Goal: Transaction & Acquisition: Obtain resource

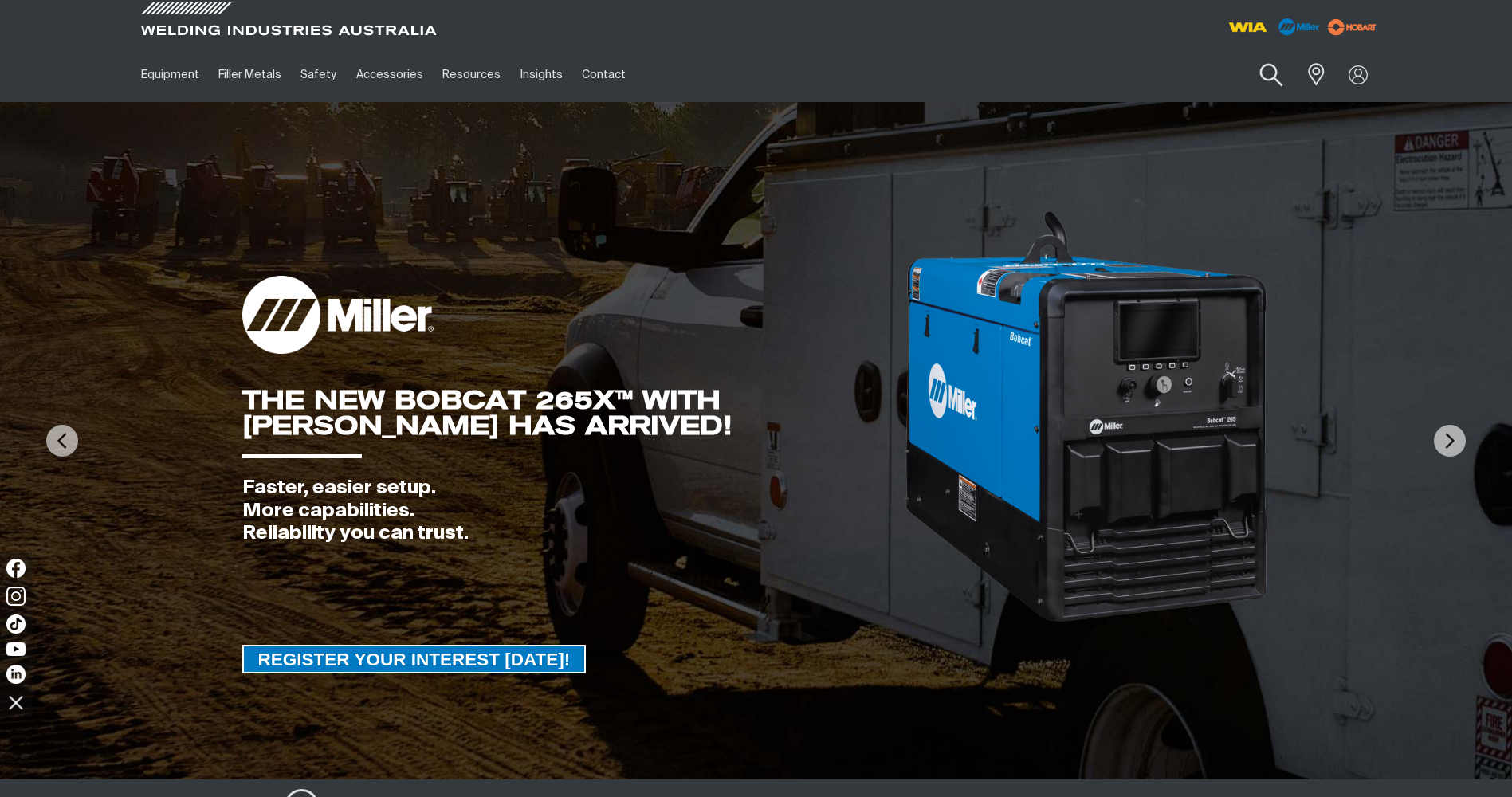
drag, startPoint x: 0, startPoint y: 0, endPoint x: 1267, endPoint y: 74, distance: 1269.2
click at [1267, 74] on button "Search products" at bounding box center [1271, 74] width 64 height 45
click at [1127, 63] on input "Search" at bounding box center [1174, 74] width 246 height 36
type input "trolley"
click at [1244, 56] on button "Search products" at bounding box center [1271, 74] width 54 height 38
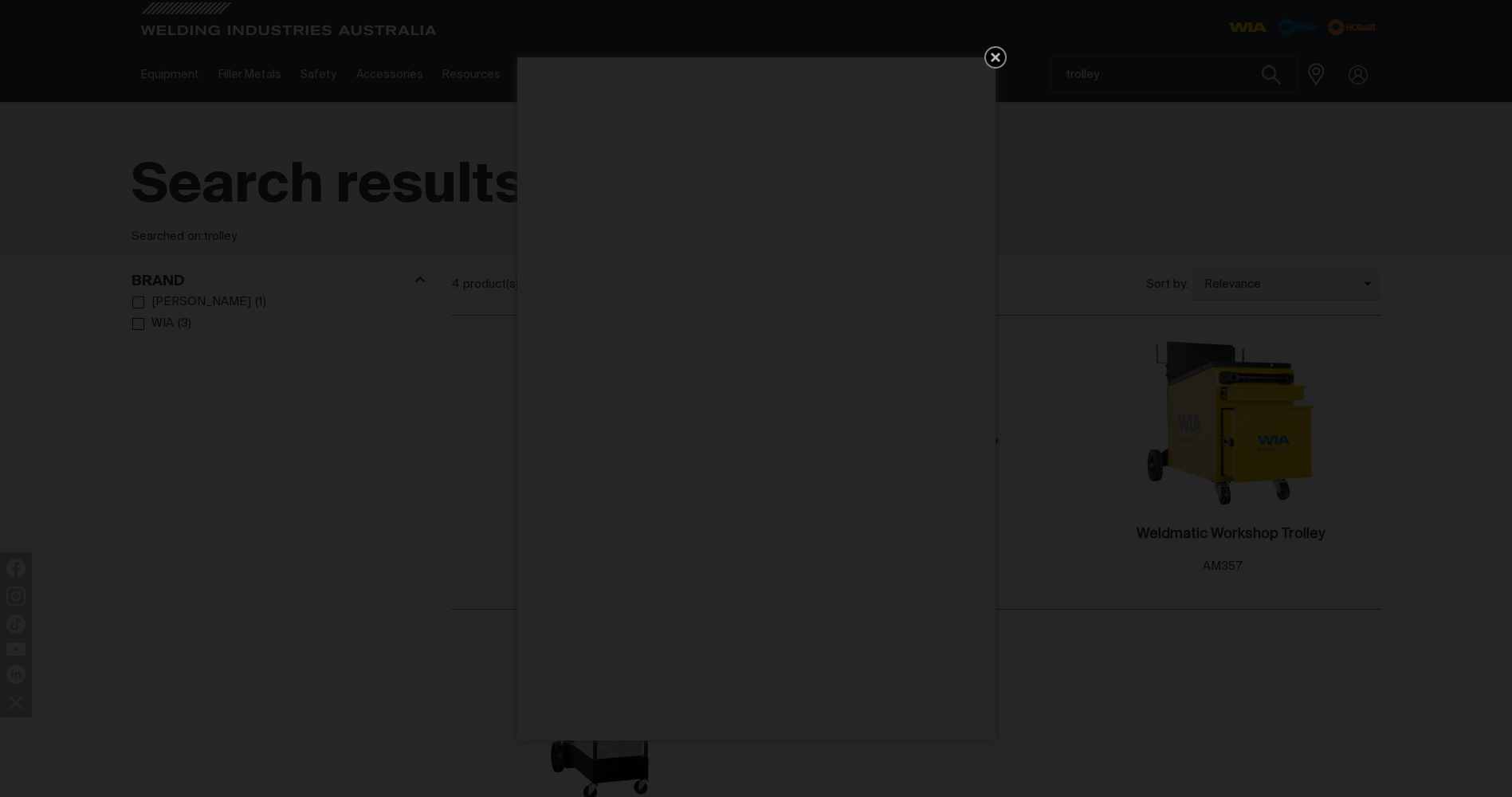
click at [1002, 55] on icon "Get 5 WIA Welding Guides Free!" at bounding box center [995, 57] width 19 height 19
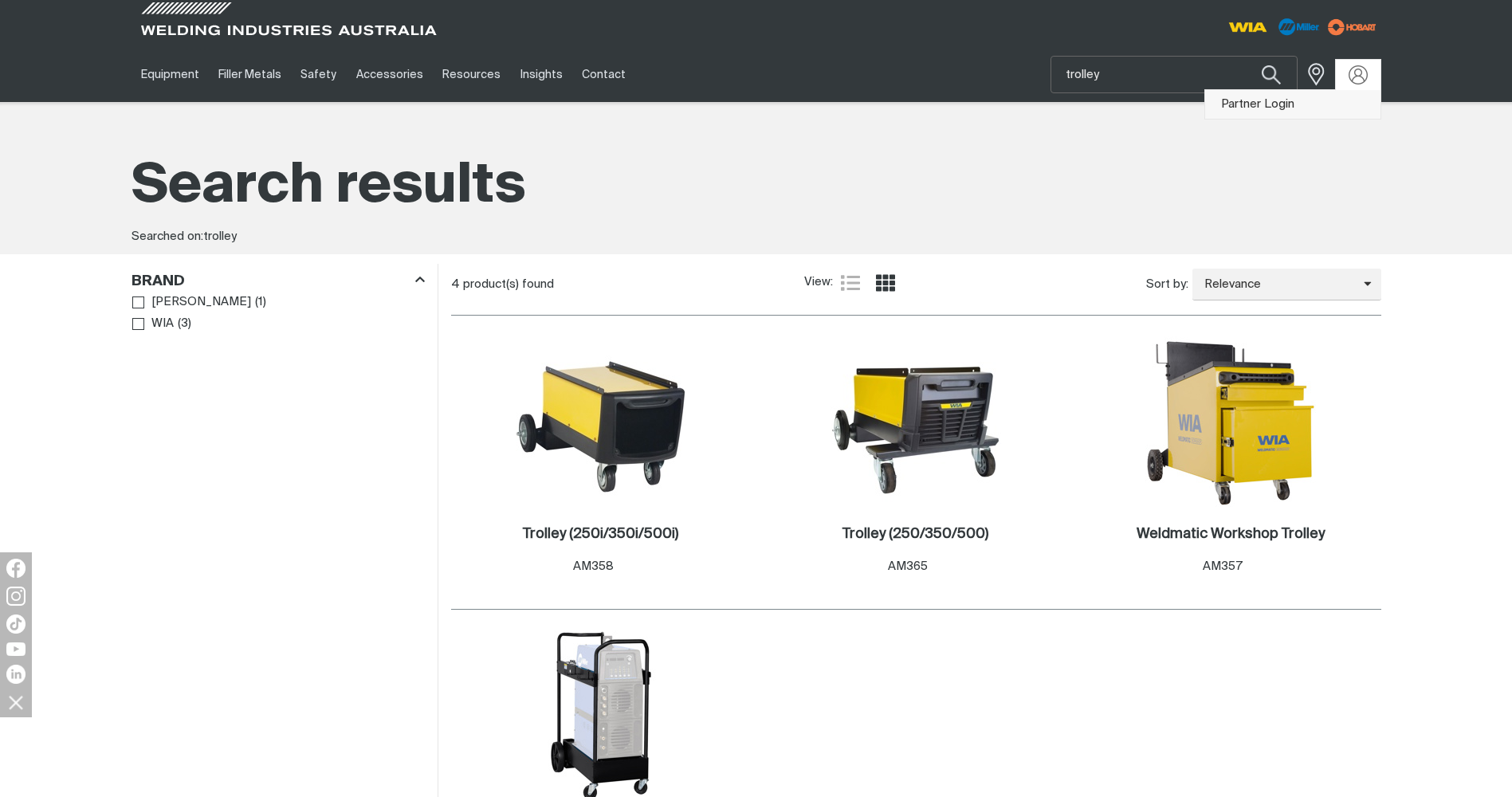
click at [1246, 95] on link "Partner Login" at bounding box center [1293, 105] width 176 height 29
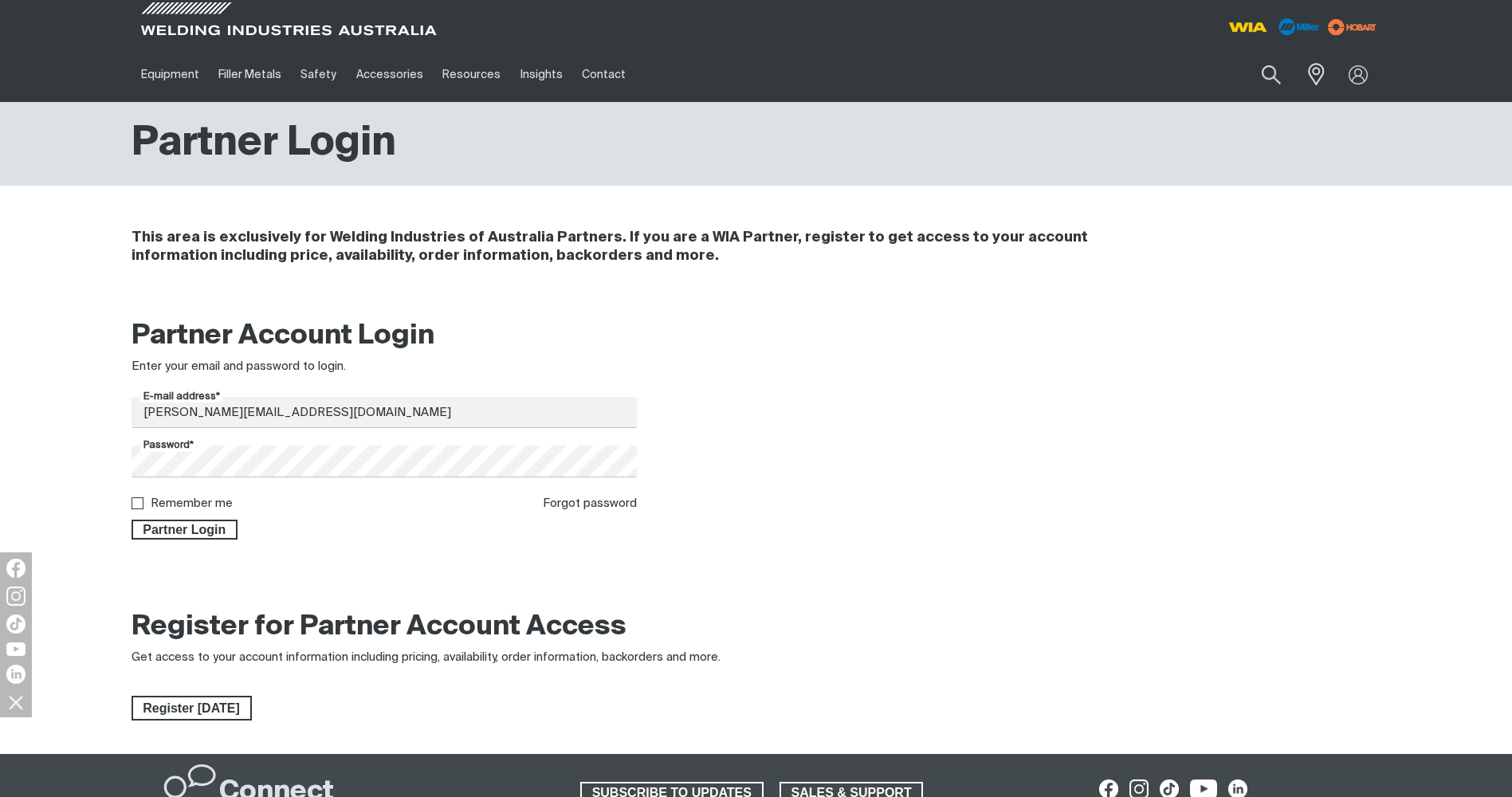
click at [137, 503] on input "Remember me" at bounding box center [136, 502] width 10 height 10
checkbox input "true"
click at [179, 526] on span "Partner Login" at bounding box center [185, 529] width 104 height 21
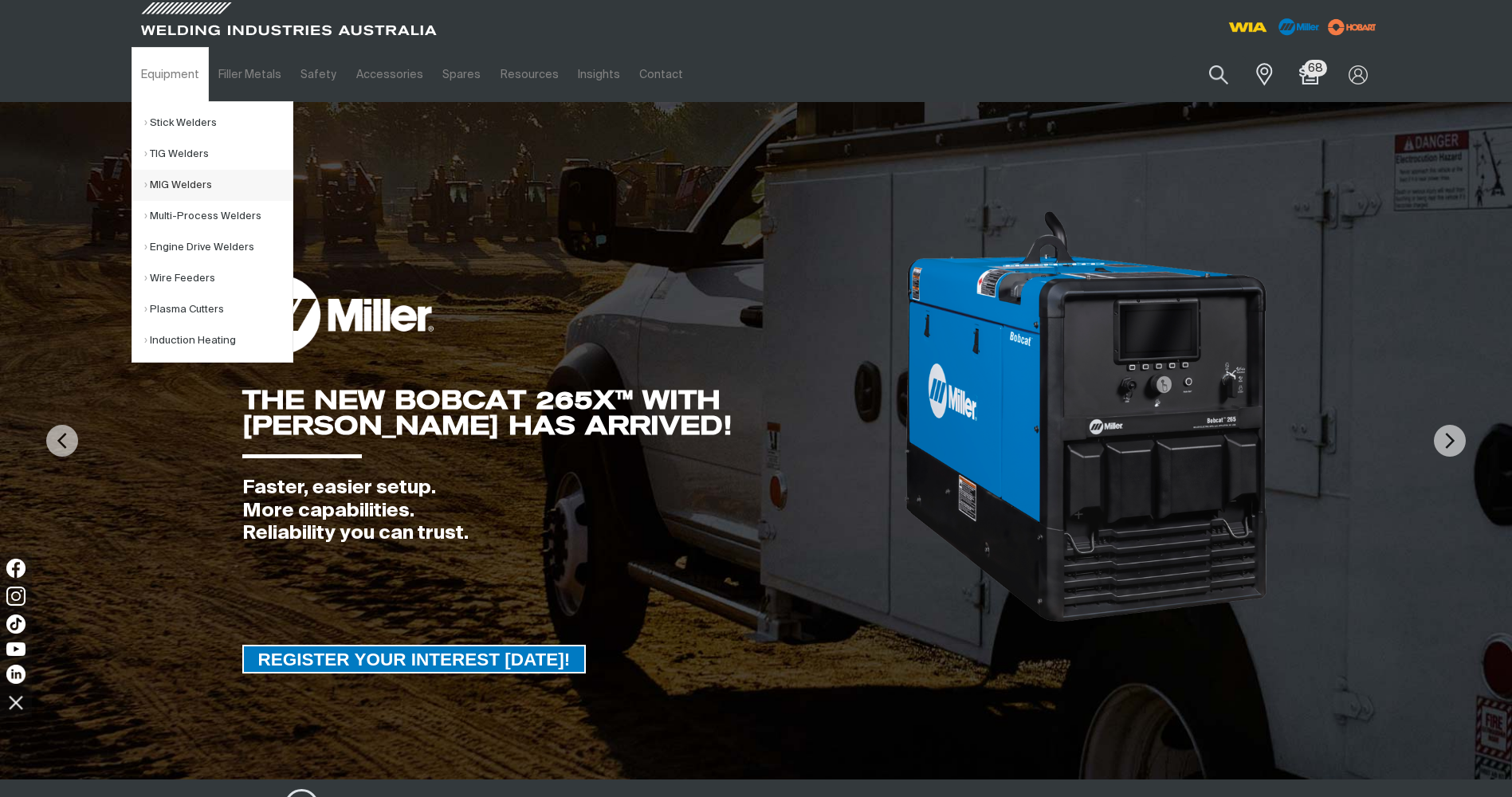
click at [189, 187] on link "MIG Welders" at bounding box center [218, 186] width 148 height 31
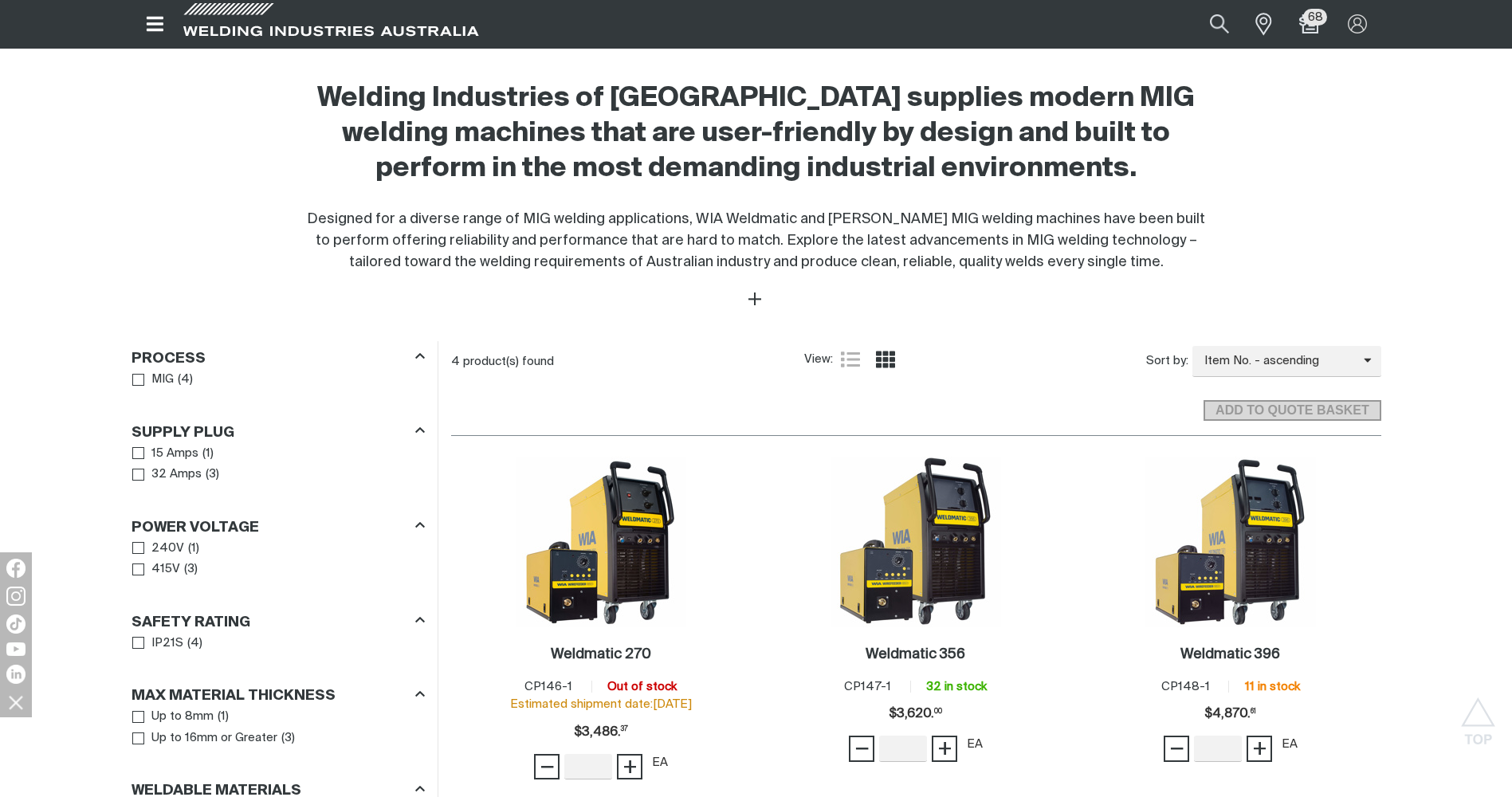
scroll to position [603, 0]
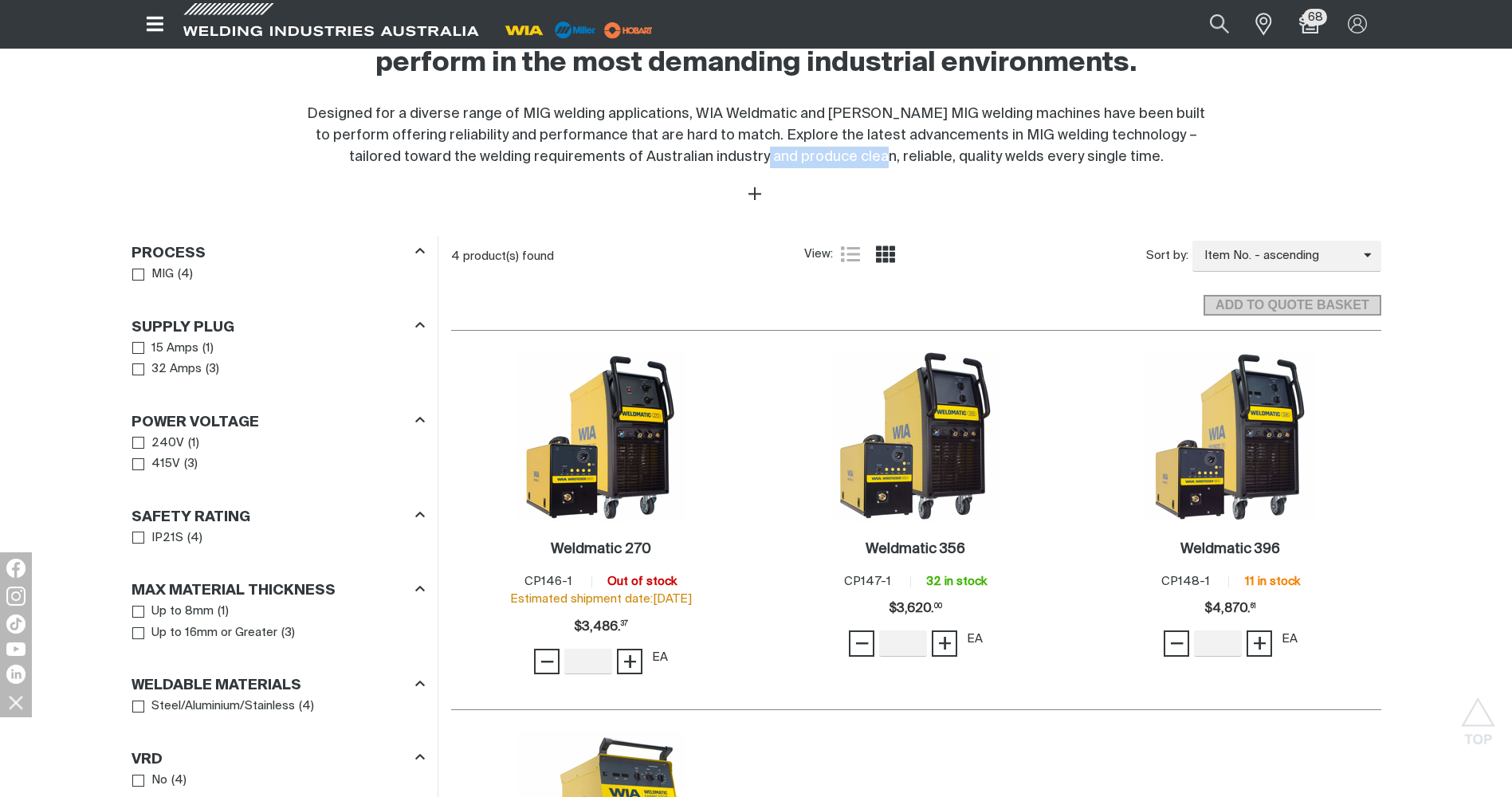
drag, startPoint x: 762, startPoint y: 155, endPoint x: 872, endPoint y: 152, distance: 110.0
click at [872, 152] on span "Designed for a diverse range of MIG welding applications, WIA Weldmatic and [PE…" at bounding box center [756, 135] width 899 height 57
drag, startPoint x: 872, startPoint y: 152, endPoint x: 636, endPoint y: 121, distance: 238.0
click at [636, 121] on span "Designed for a diverse range of MIG welding applications, WIA Weldmatic and [PE…" at bounding box center [756, 135] width 899 height 57
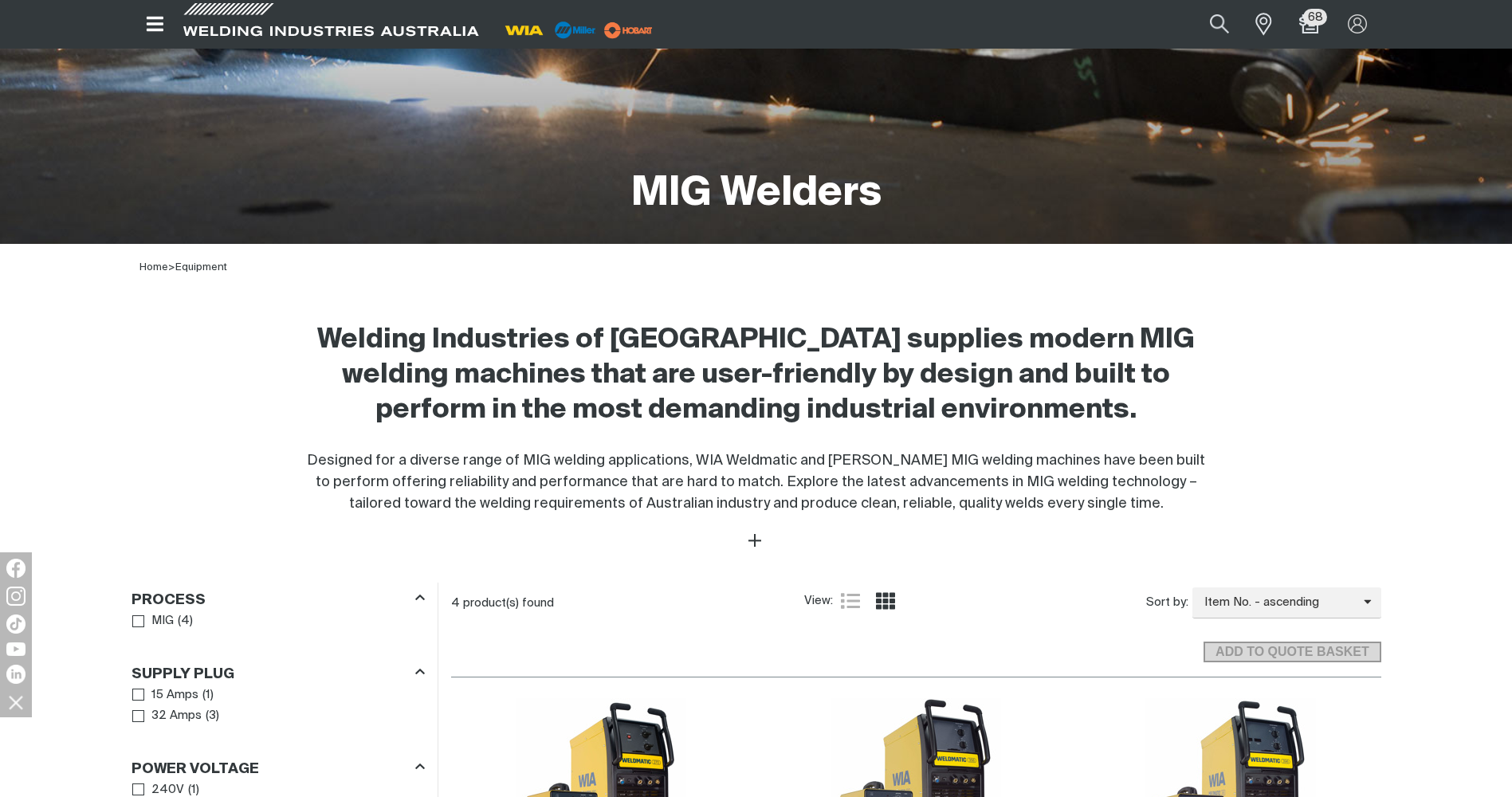
scroll to position [253, 0]
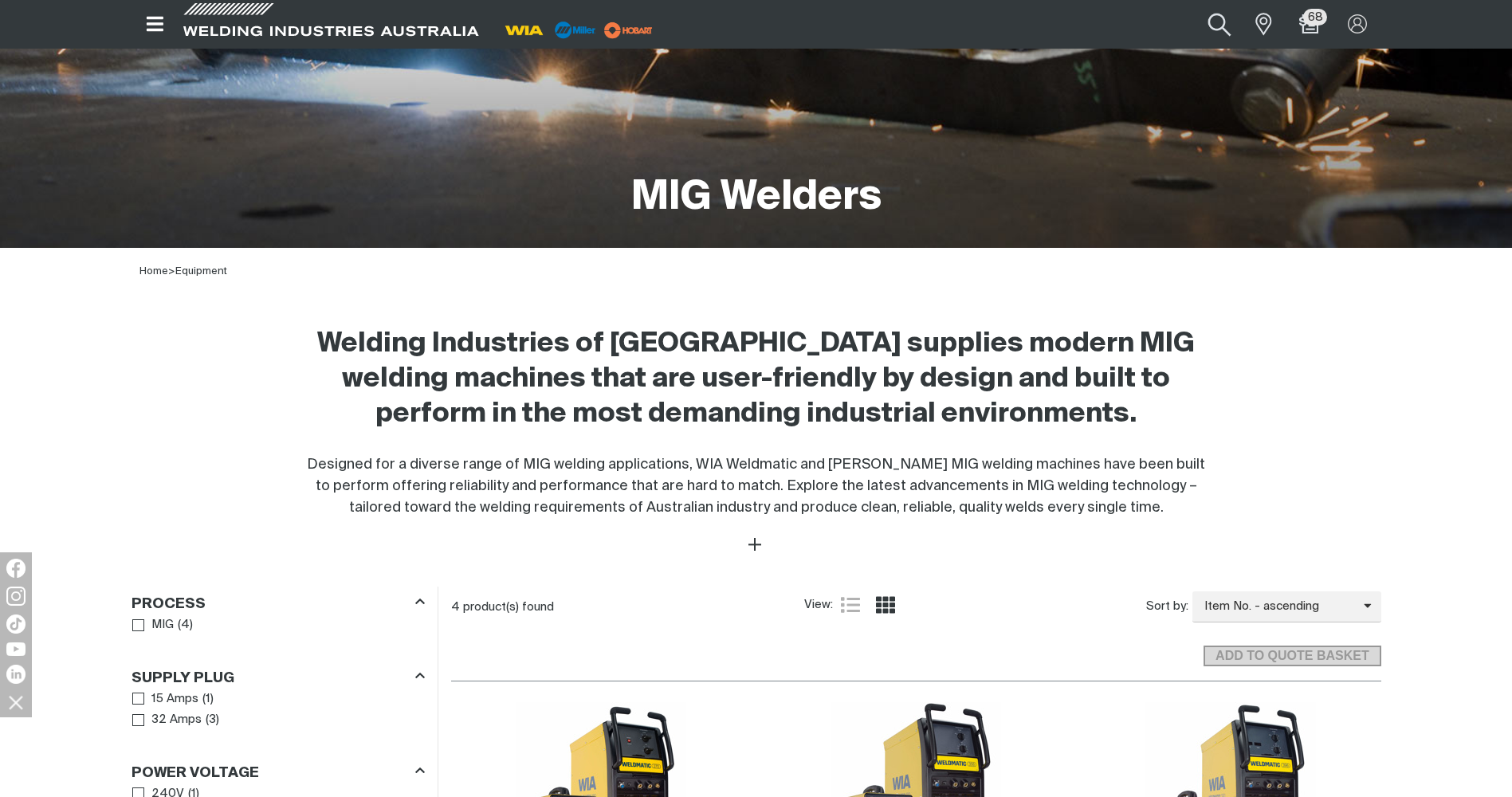
click at [1213, 26] on button "Search products" at bounding box center [1220, 24] width 64 height 43
click at [1032, 28] on input "Search" at bounding box center [1123, 24] width 246 height 34
type input "mc"
click at [1193, 6] on button "Search products" at bounding box center [1220, 24] width 54 height 36
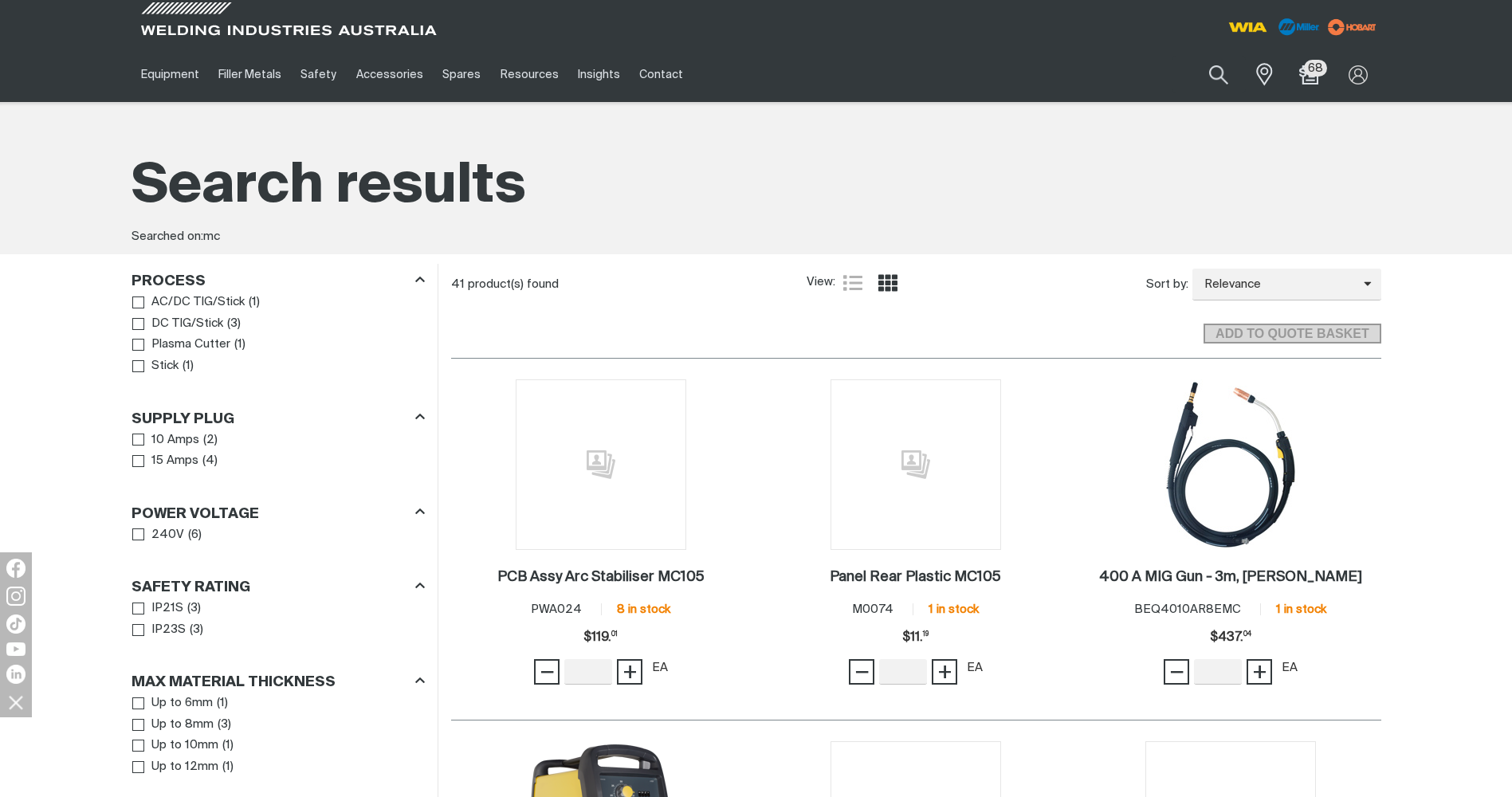
click at [1506, 362] on main "Search results Searched on: mc 41 product(s) found View: List view Grid view So…" at bounding box center [756, 811] width 1512 height 1418
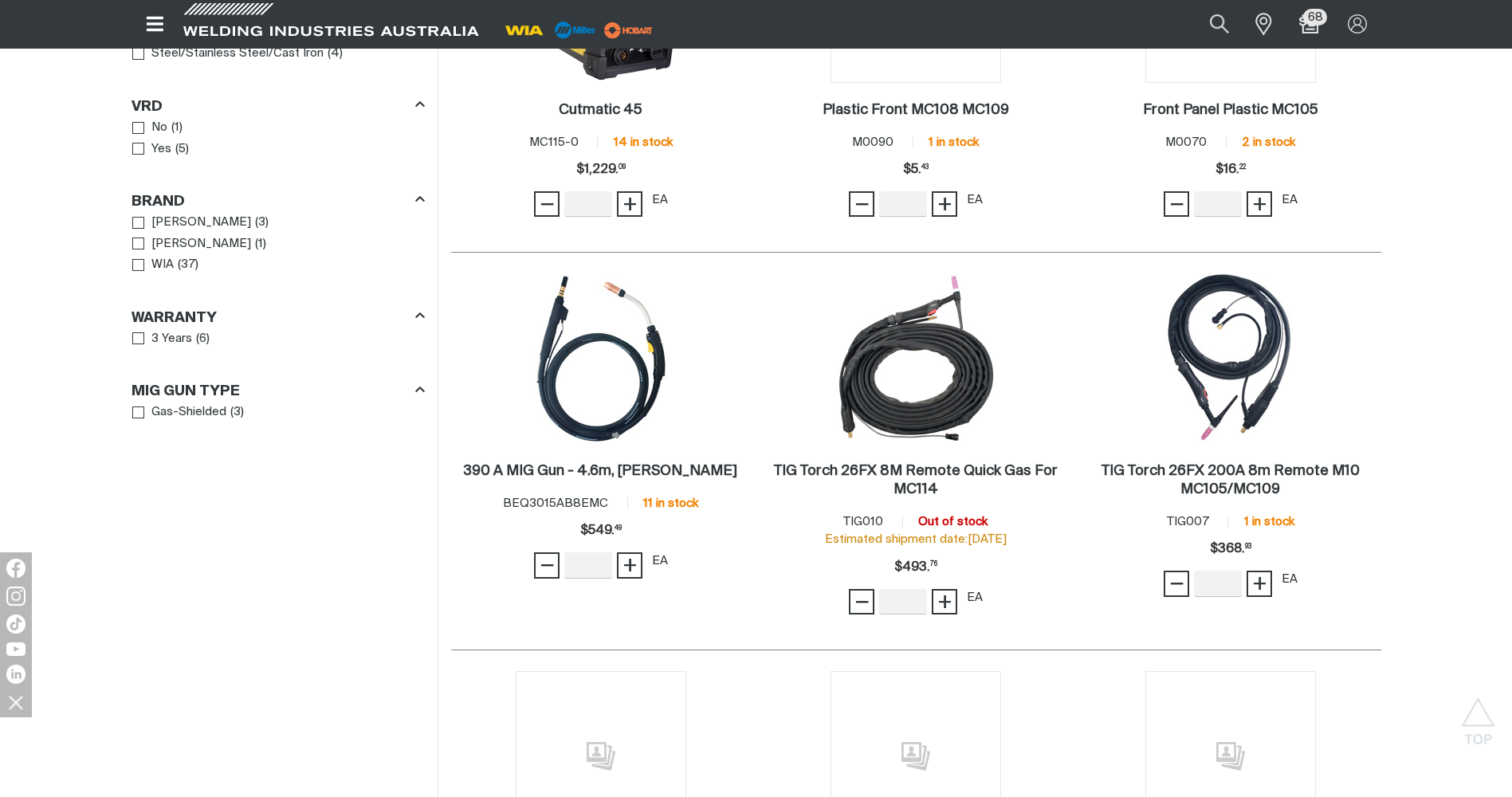
scroll to position [750, 0]
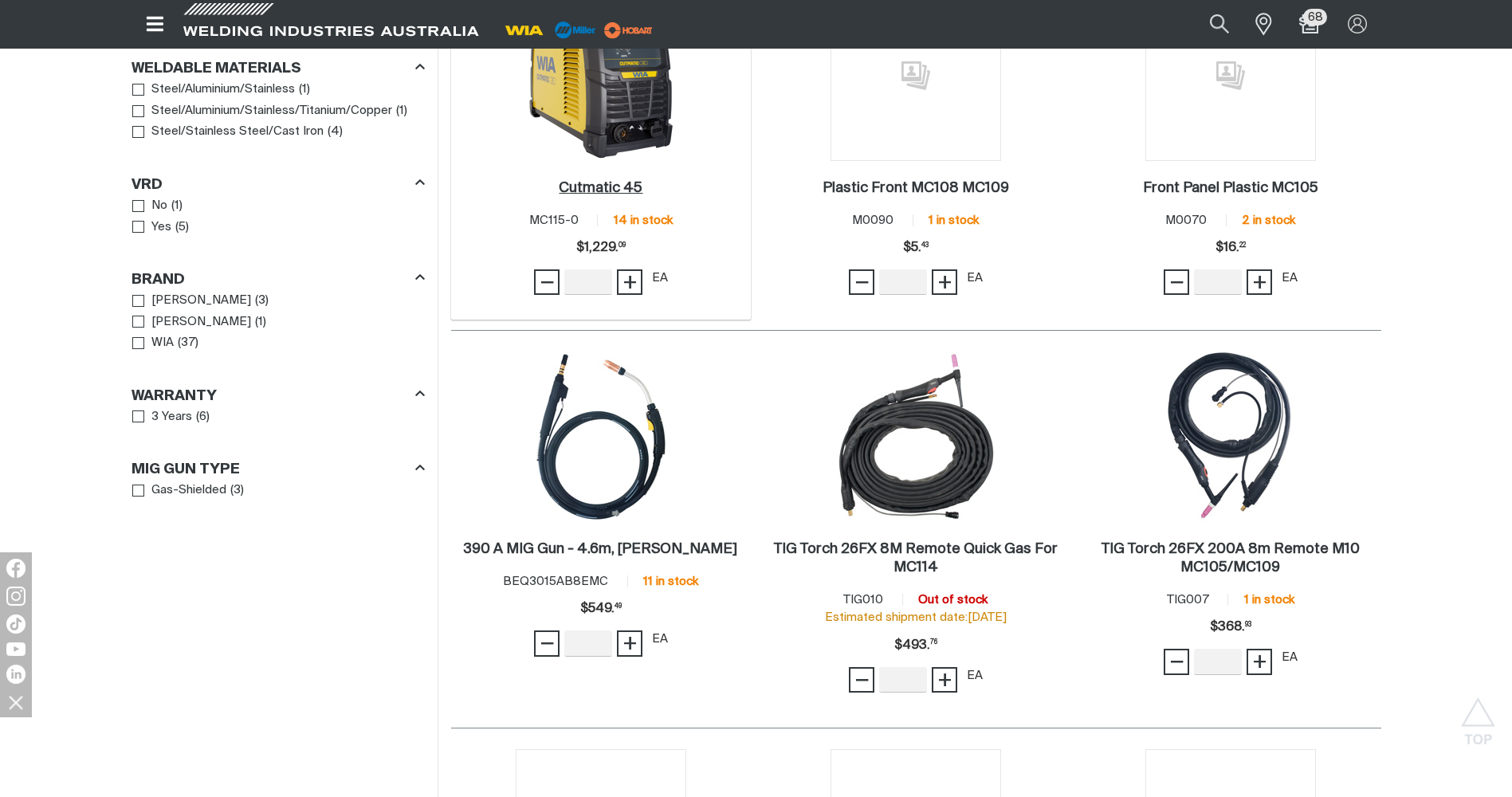
click at [582, 183] on h2 "Cutmatic 45 ." at bounding box center [601, 188] width 84 height 15
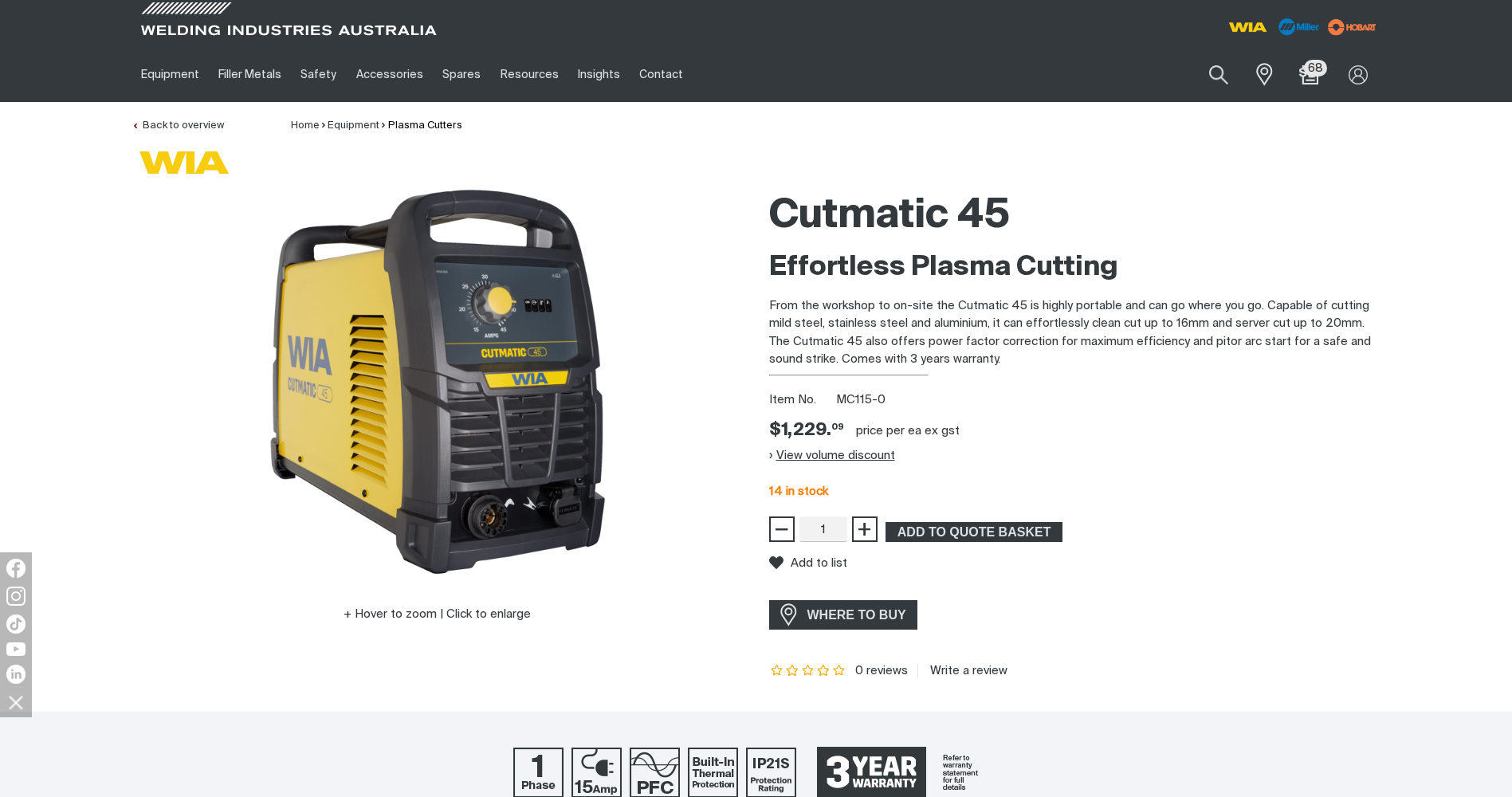
click at [793, 451] on button "View volume discount" at bounding box center [831, 455] width 126 height 26
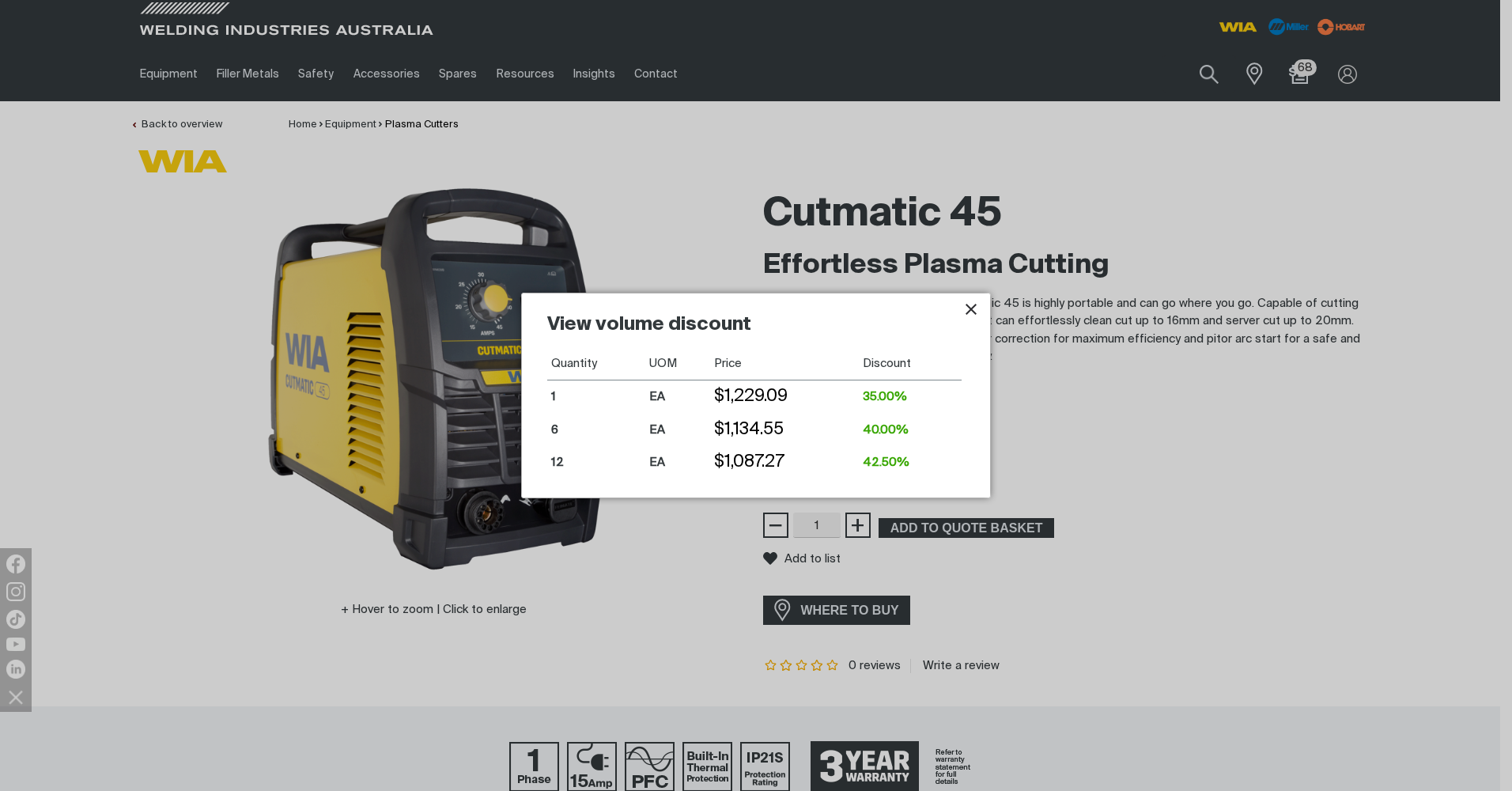
click at [973, 309] on icon "Close pop-up overlay" at bounding box center [971, 308] width 19 height 19
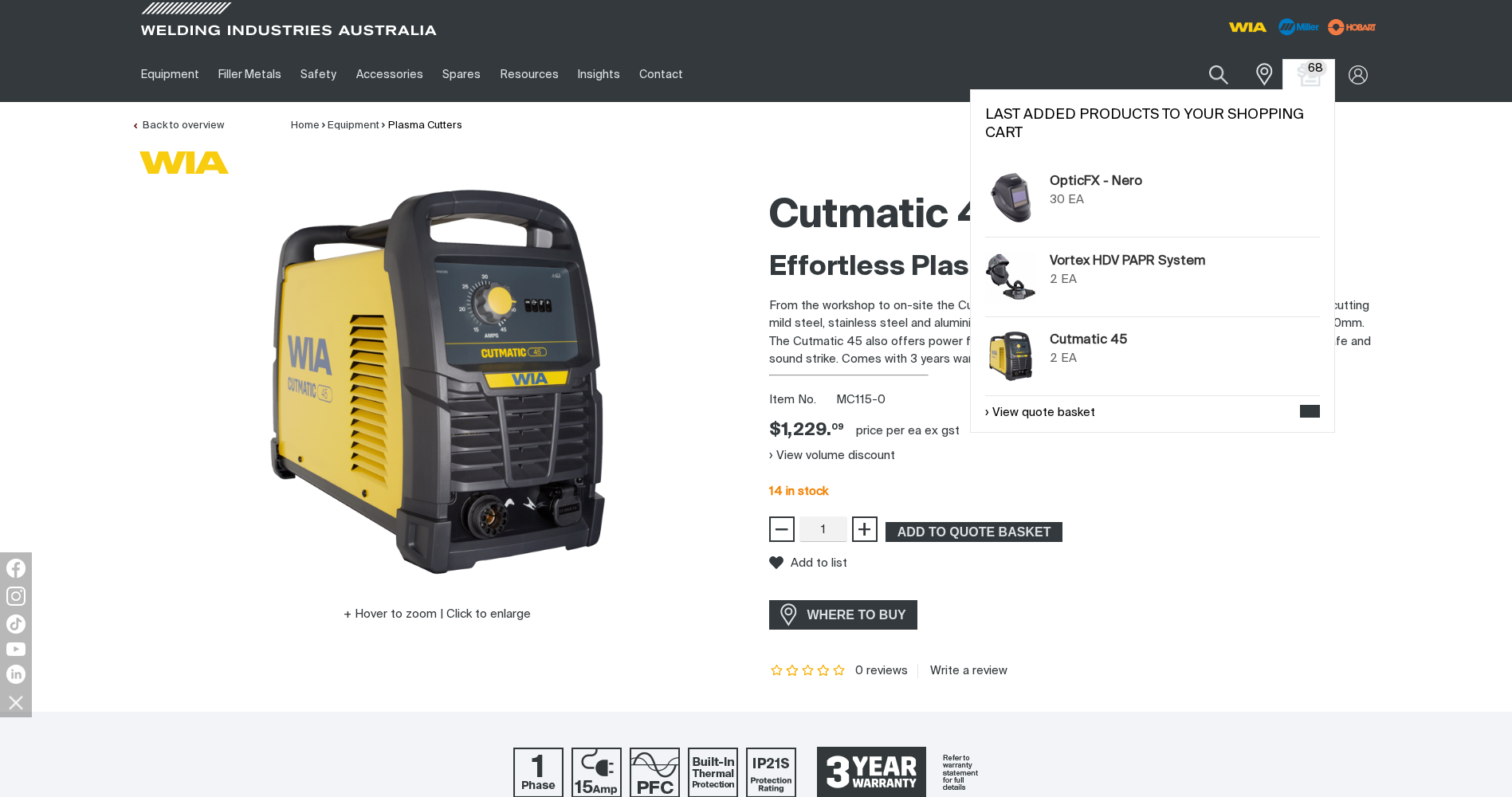
click at [1303, 76] on img "Shopping cart (68 product(s))" at bounding box center [1308, 74] width 23 height 23
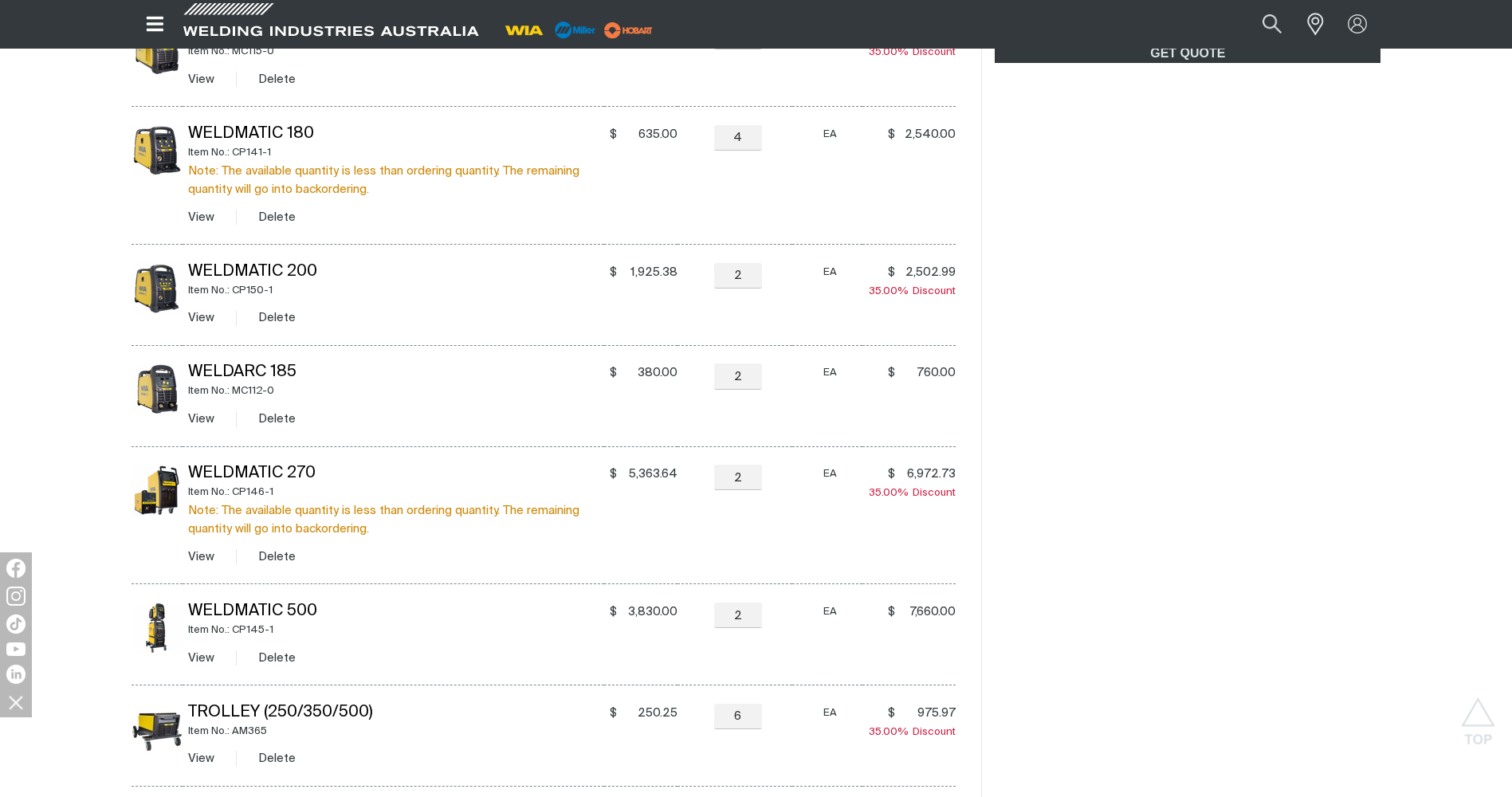
scroll to position [673, 0]
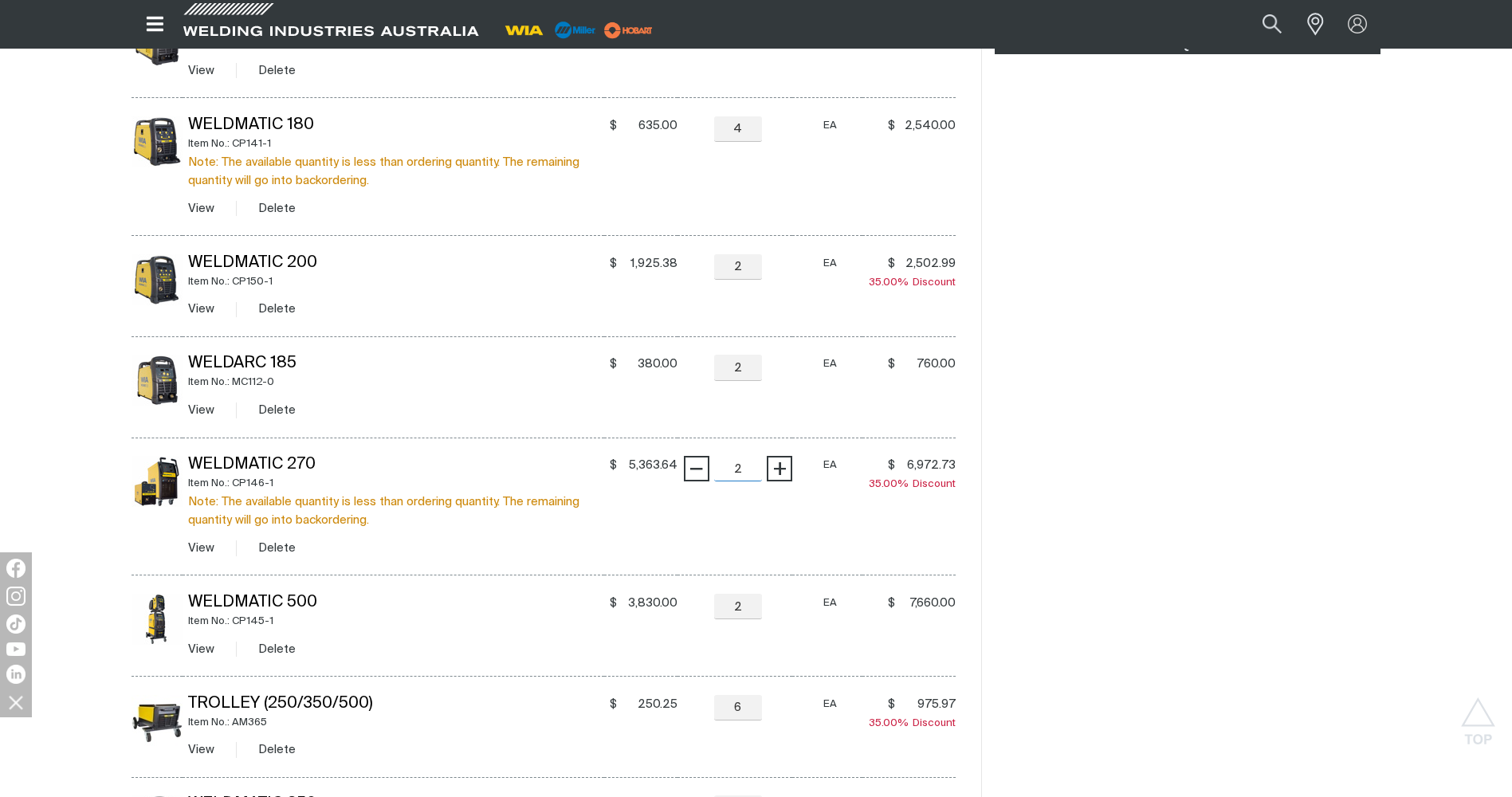
click at [741, 470] on input "2" at bounding box center [739, 469] width 48 height 26
click at [773, 468] on tbody "OpticFX - Nero Item No.: SH300001 View Delete $ 115.00 $115 − 30 Quantity + EA …" at bounding box center [544, 336] width 825 height 1083
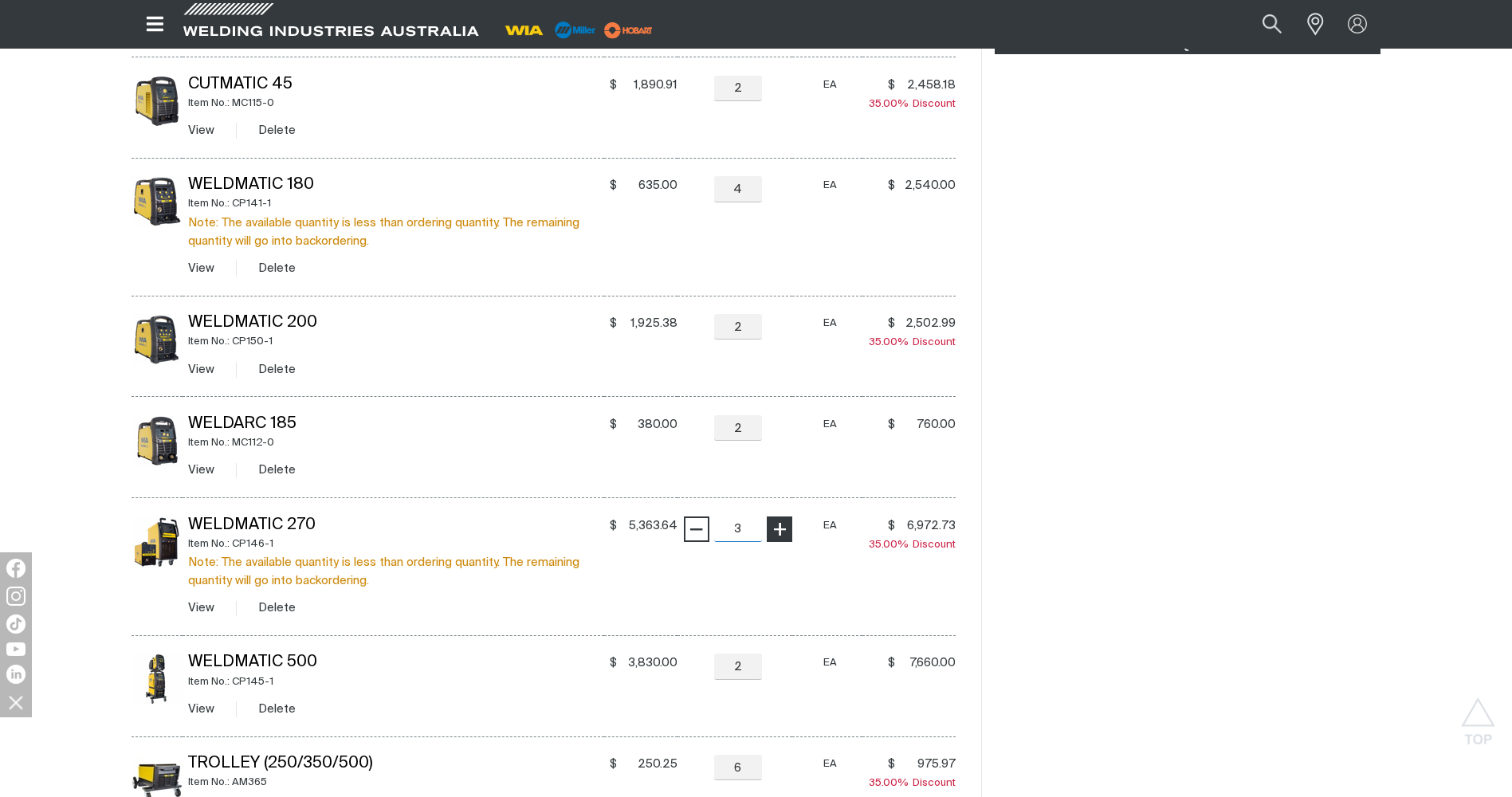
scroll to position [673, 0]
click at [774, 533] on span "+" at bounding box center [780, 529] width 15 height 27
type input "5"
click at [774, 533] on span "+" at bounding box center [780, 529] width 15 height 27
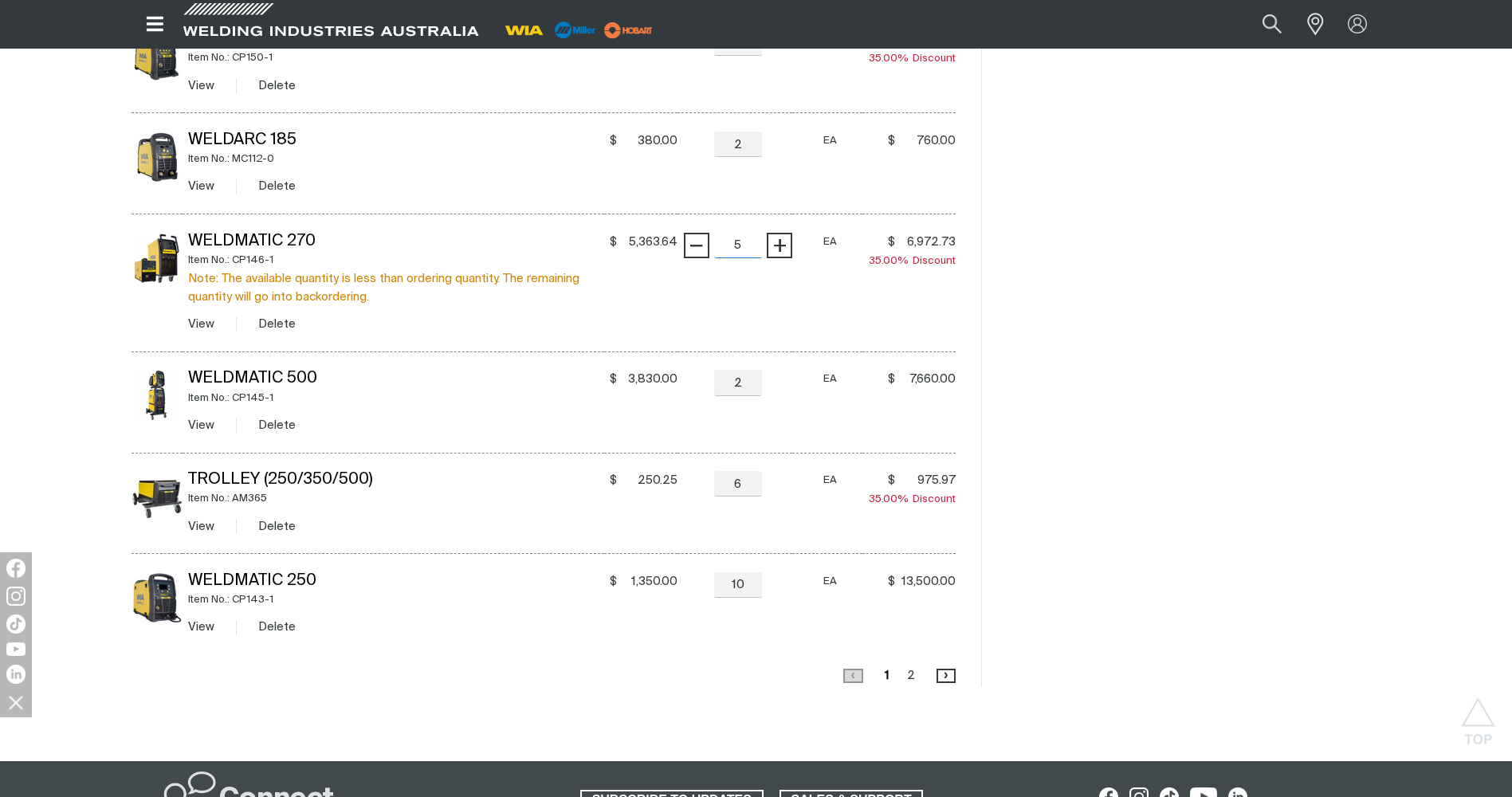
scroll to position [950, 0]
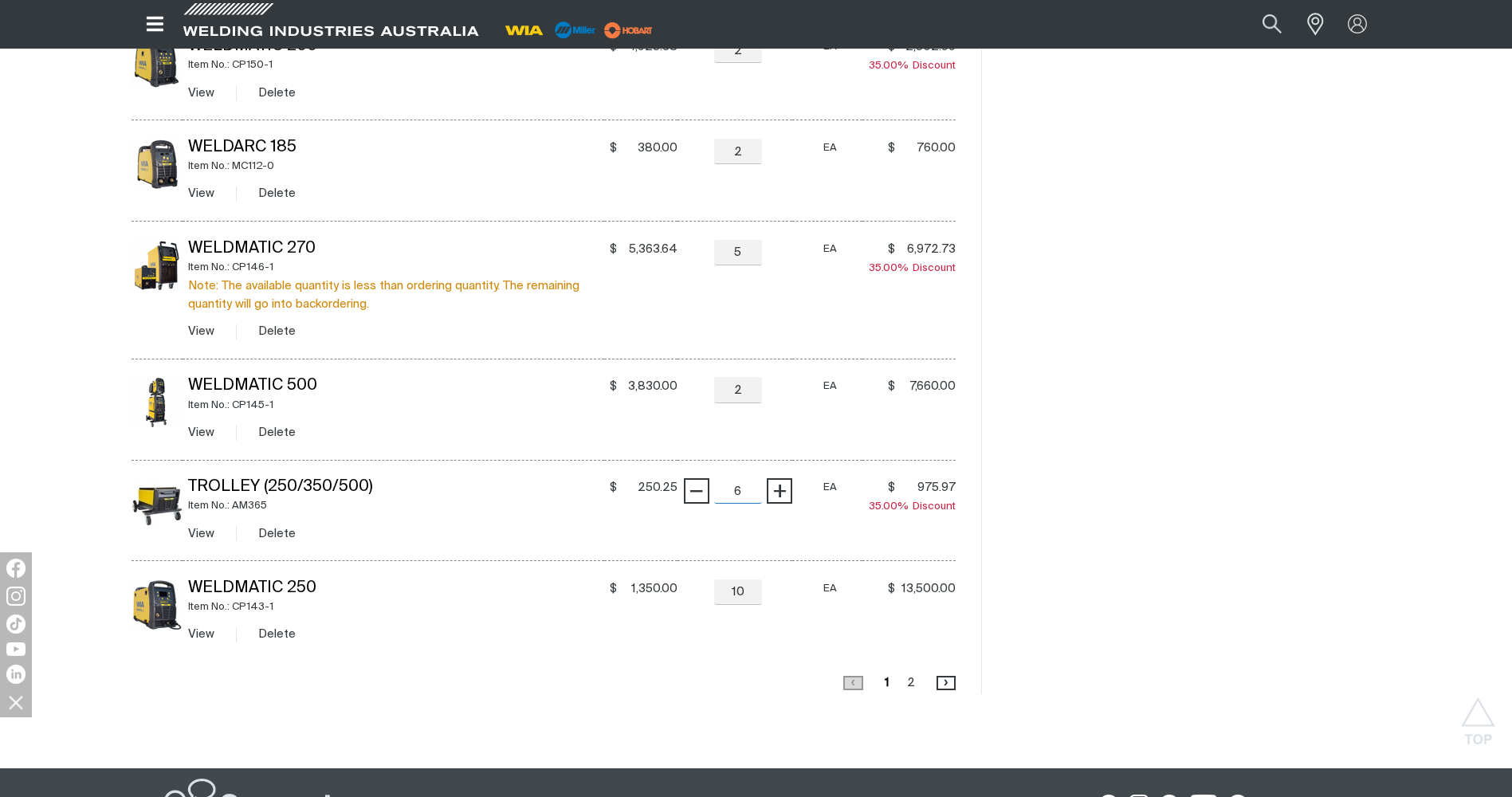
click at [723, 491] on input "6" at bounding box center [739, 491] width 48 height 26
click at [690, 492] on span "−" at bounding box center [696, 490] width 15 height 27
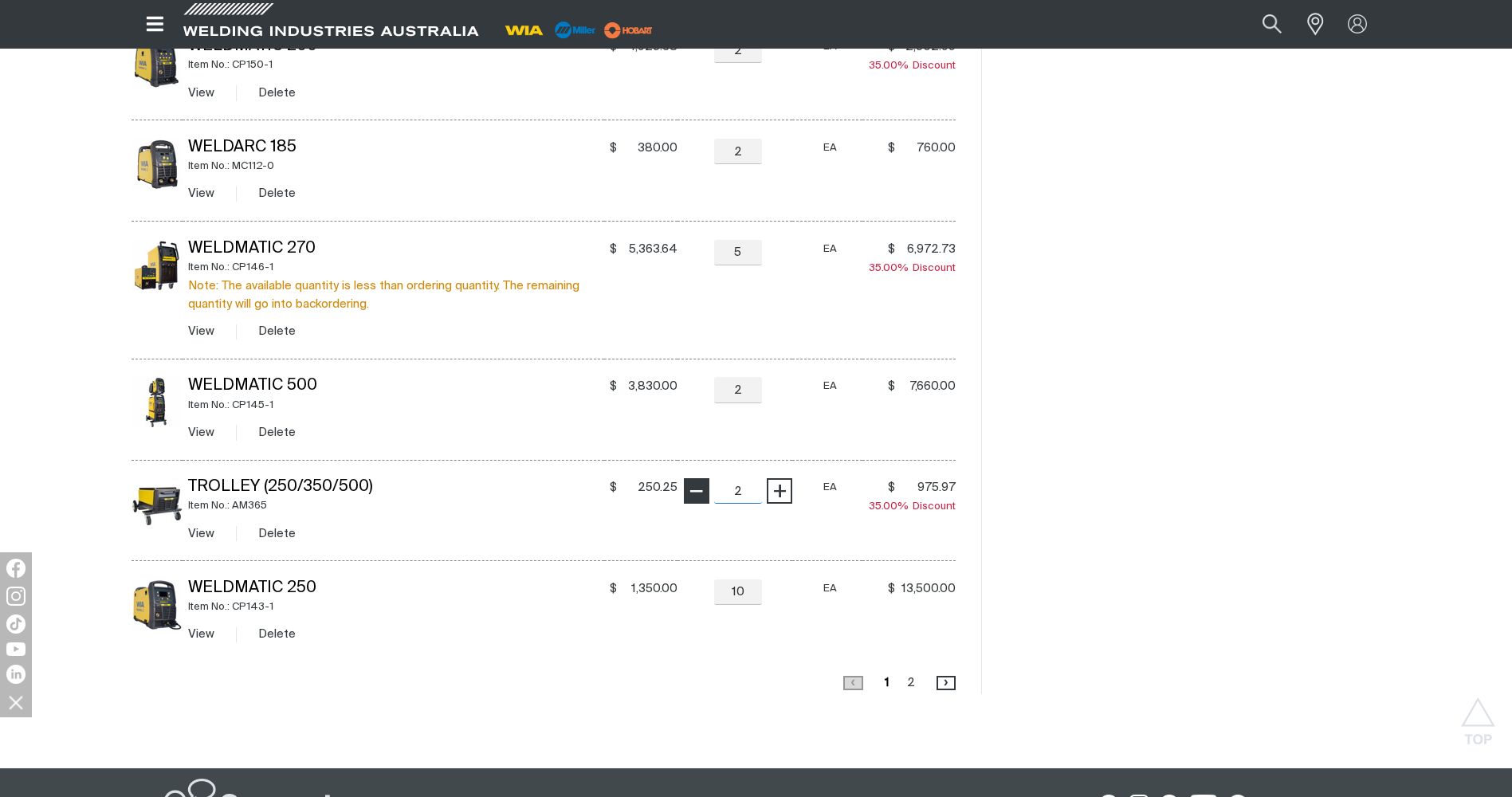
type input "1"
click at [690, 492] on span "−" at bounding box center [696, 490] width 15 height 27
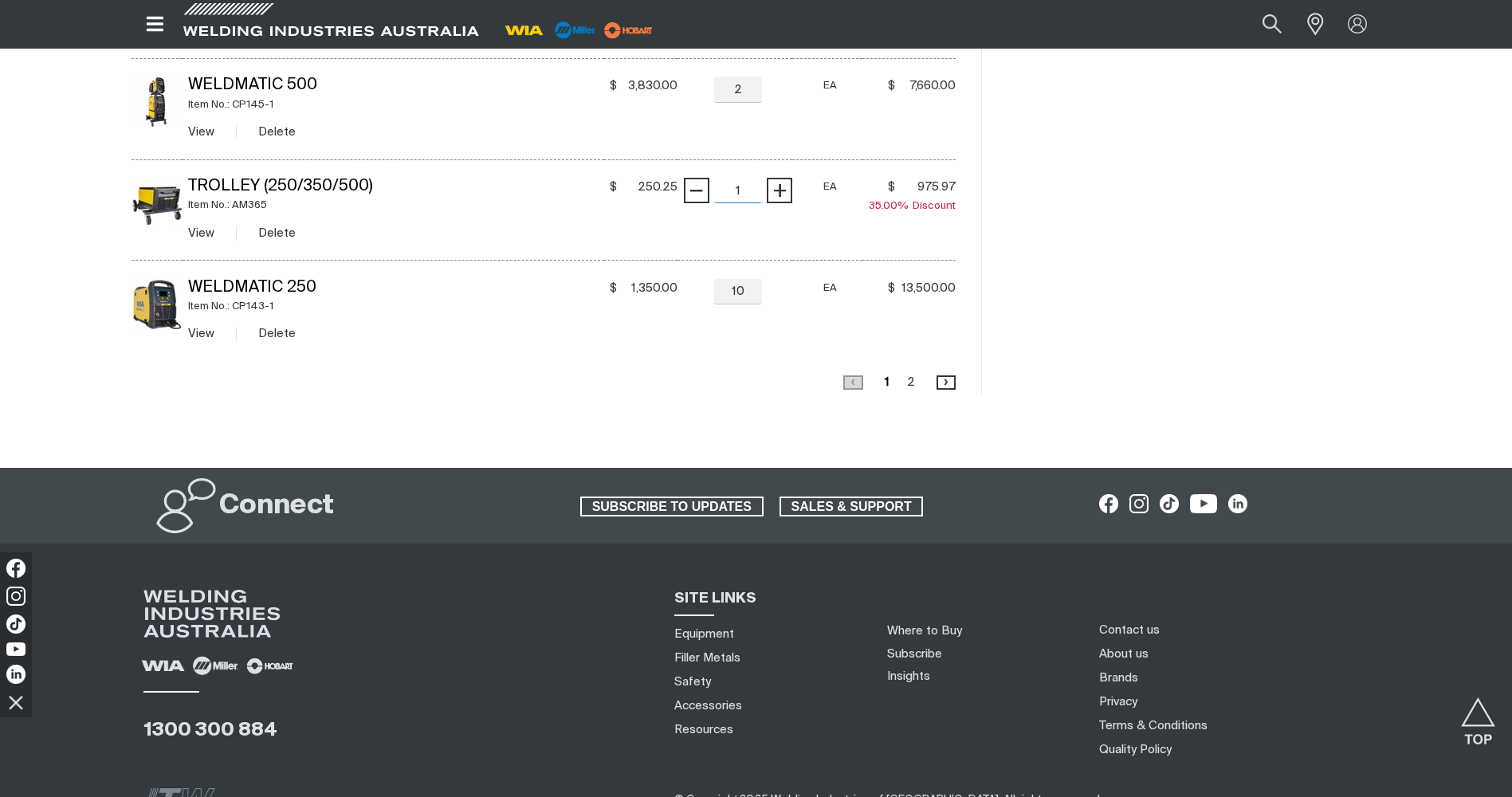
scroll to position [1232, 0]
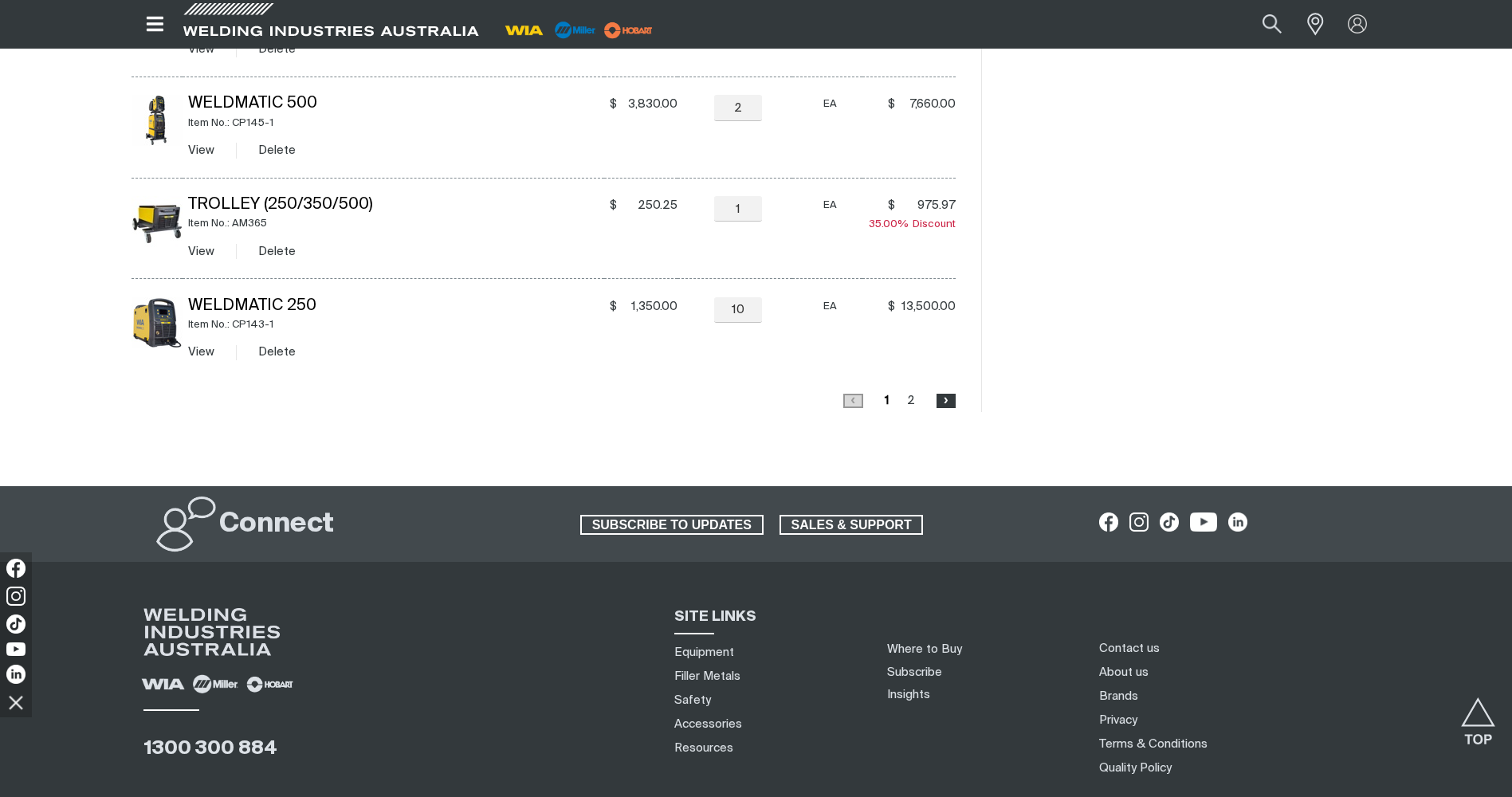
click at [943, 404] on span "›" at bounding box center [946, 400] width 17 height 15
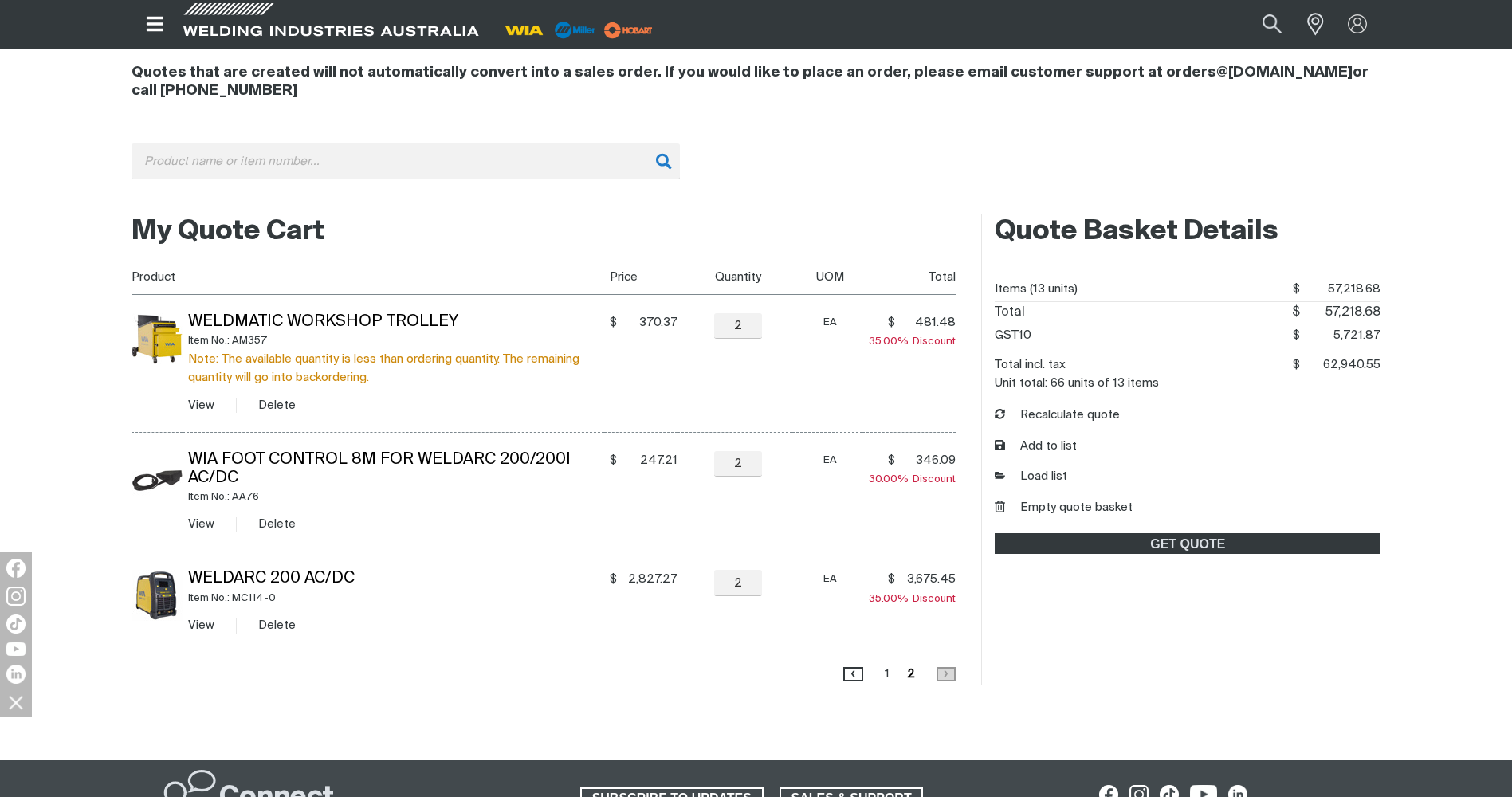
scroll to position [170, 0]
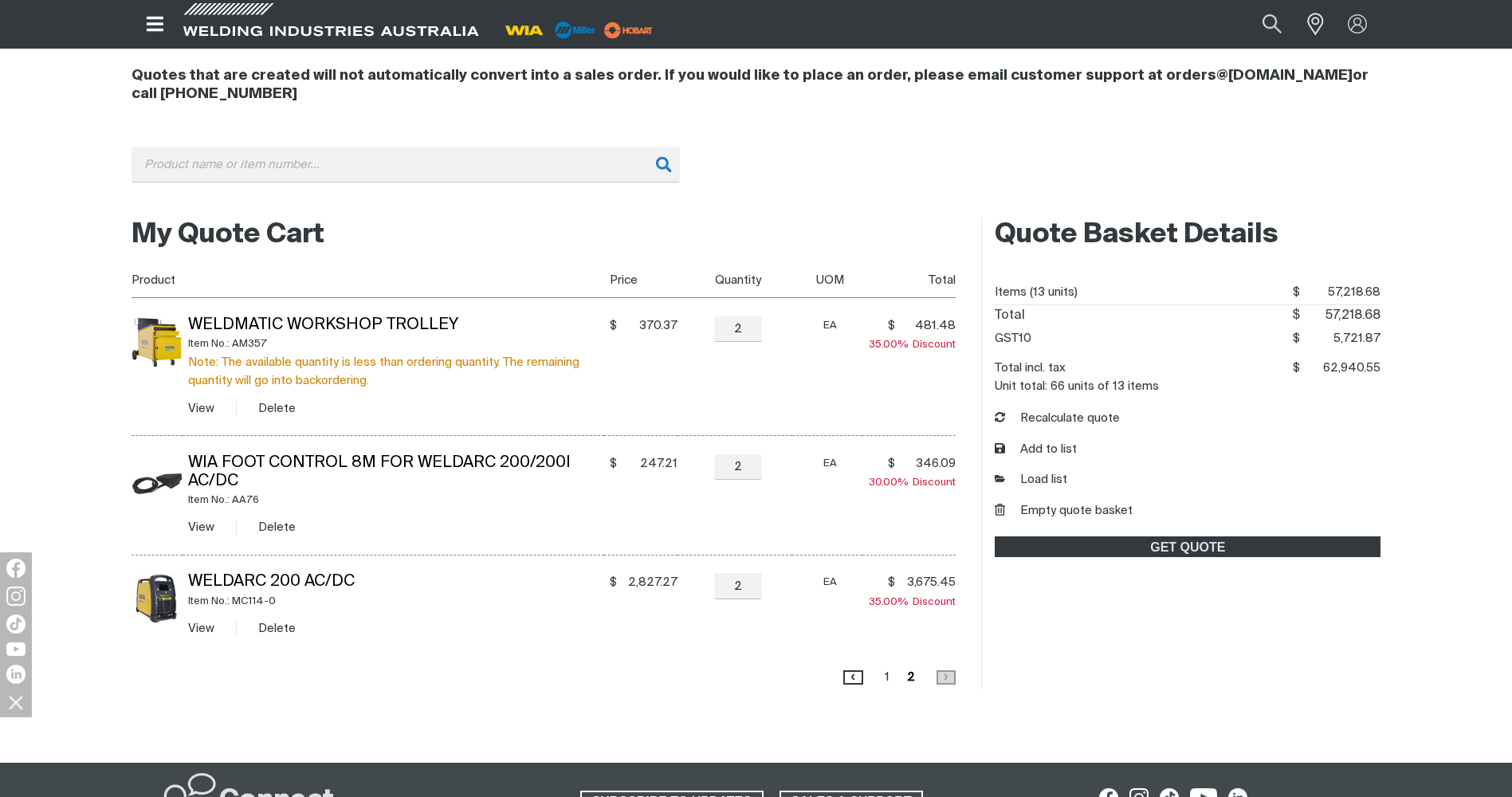
click at [1074, 706] on div at bounding box center [756, 730] width 1250 height 63
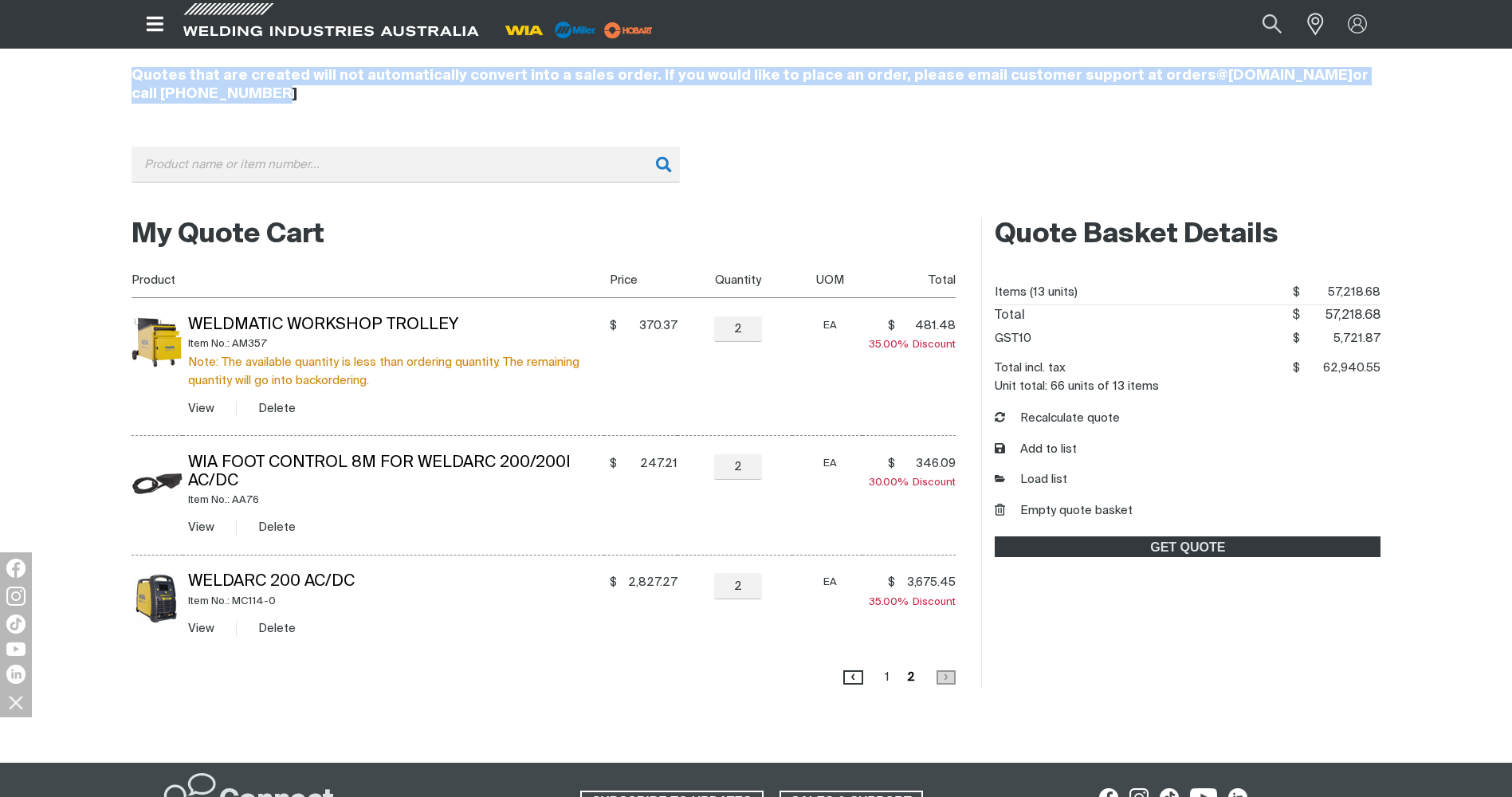
drag, startPoint x: 125, startPoint y: 70, endPoint x: 268, endPoint y: 98, distance: 145.7
click at [268, 98] on div "Quotes that are created will not automatically convert into a sales order. If y…" at bounding box center [756, 127] width 1276 height 158
click at [268, 98] on h4 "Quotes that are created will not automatically convert into a sales order. If y…" at bounding box center [756, 85] width 1250 height 37
drag, startPoint x: 129, startPoint y: 73, endPoint x: 274, endPoint y: 103, distance: 148.1
click at [274, 103] on div "Quotes that are created will not automatically convert into a sales order. If y…" at bounding box center [756, 127] width 1276 height 158
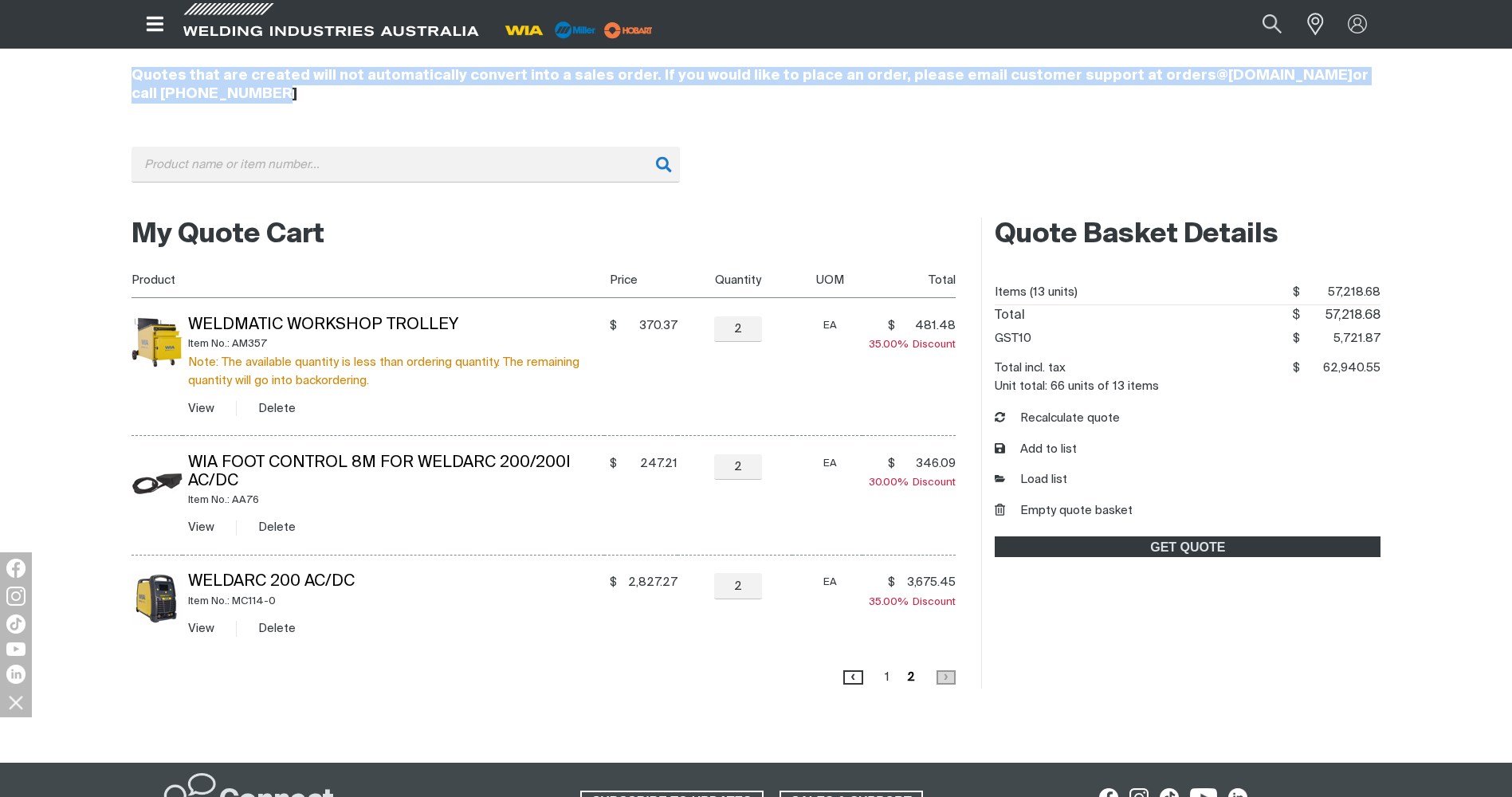
drag, startPoint x: 274, startPoint y: 103, endPoint x: 234, endPoint y: 104, distance: 40.0
click at [234, 104] on div "Quotes that are created will not automatically convert into a sales order. If y…" at bounding box center [756, 85] width 1250 height 74
drag, startPoint x: 129, startPoint y: 66, endPoint x: 278, endPoint y: 96, distance: 152.0
click at [278, 96] on div "Quotes that are created will not automatically convert into a sales order. If y…" at bounding box center [756, 127] width 1276 height 158
drag, startPoint x: 278, startPoint y: 96, endPoint x: 212, endPoint y: 100, distance: 66.1
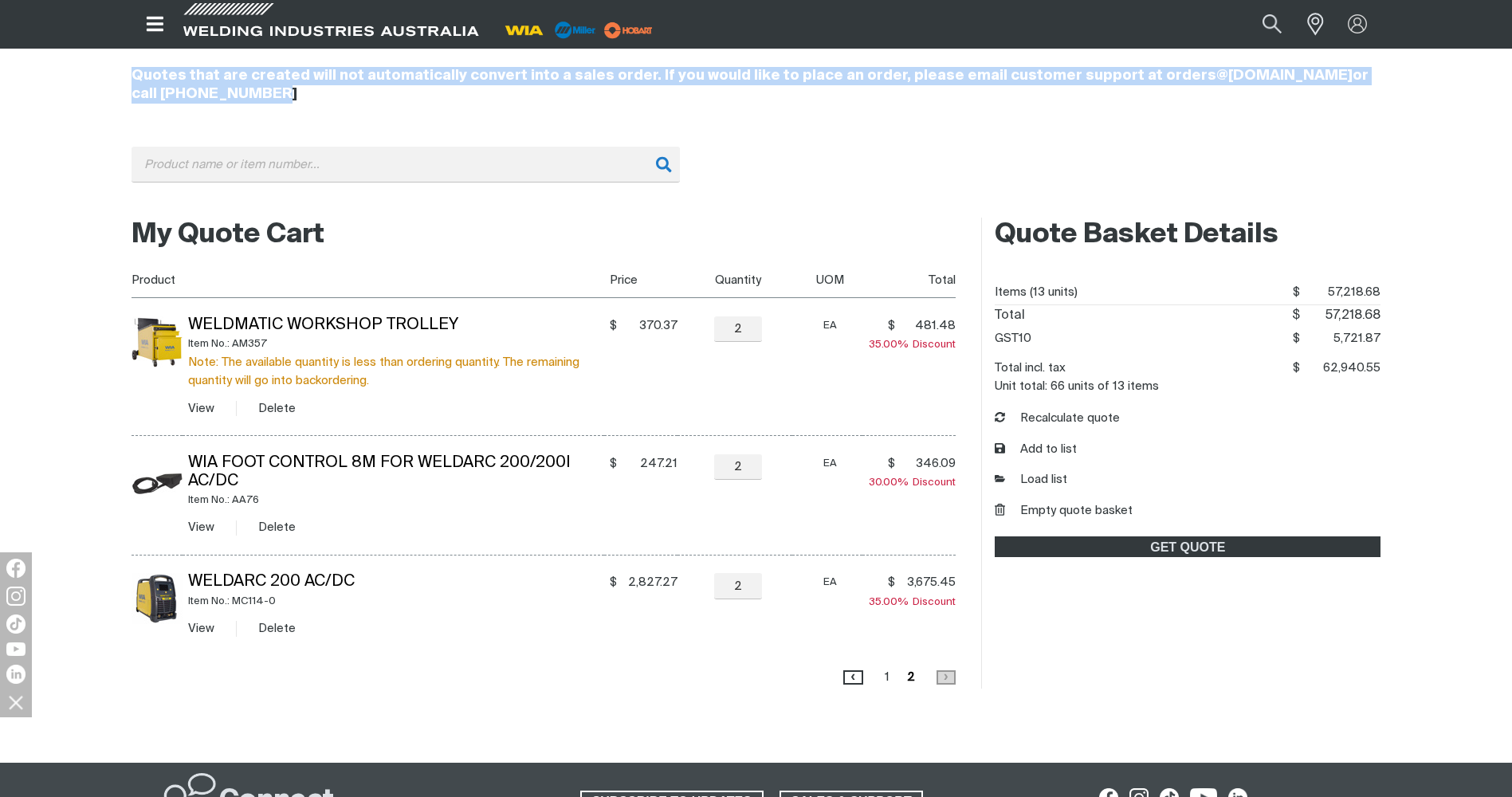
click at [212, 100] on h4 "Quotes that are created will not automatically convert into a sales order. If y…" at bounding box center [756, 85] width 1250 height 37
drag, startPoint x: 128, startPoint y: 74, endPoint x: 279, endPoint y: 102, distance: 153.6
click at [279, 102] on div "Quotes that are created will not automatically convert into a sales order. If y…" at bounding box center [756, 127] width 1276 height 158
click at [279, 102] on h4 "Quotes that are created will not automatically convert into a sales order. If y…" at bounding box center [756, 85] width 1250 height 37
drag, startPoint x: 237, startPoint y: 94, endPoint x: 132, endPoint y: 69, distance: 107.9
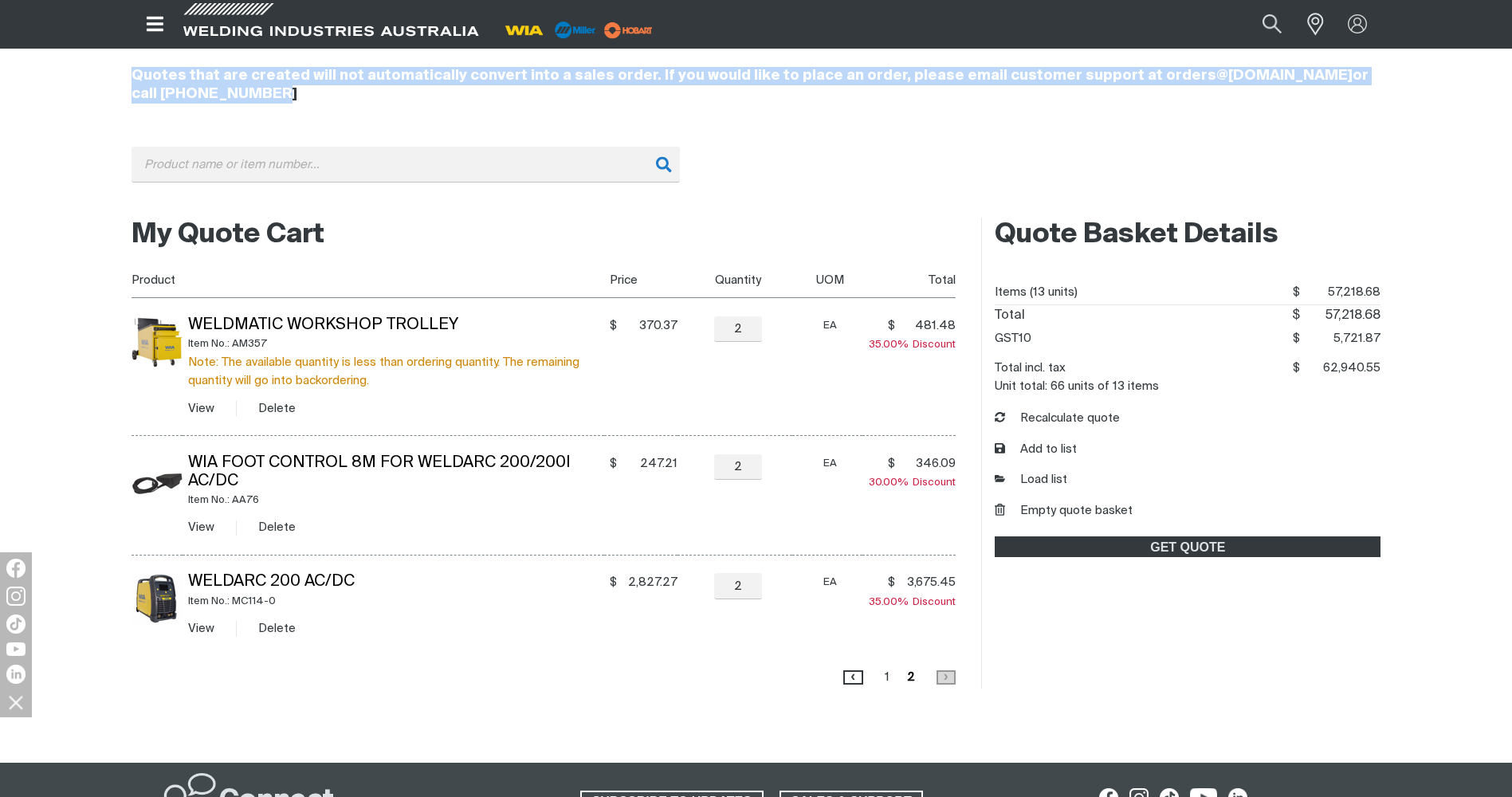
click at [132, 69] on h4 "Quotes that are created will not automatically convert into a sales order. If y…" at bounding box center [756, 85] width 1250 height 37
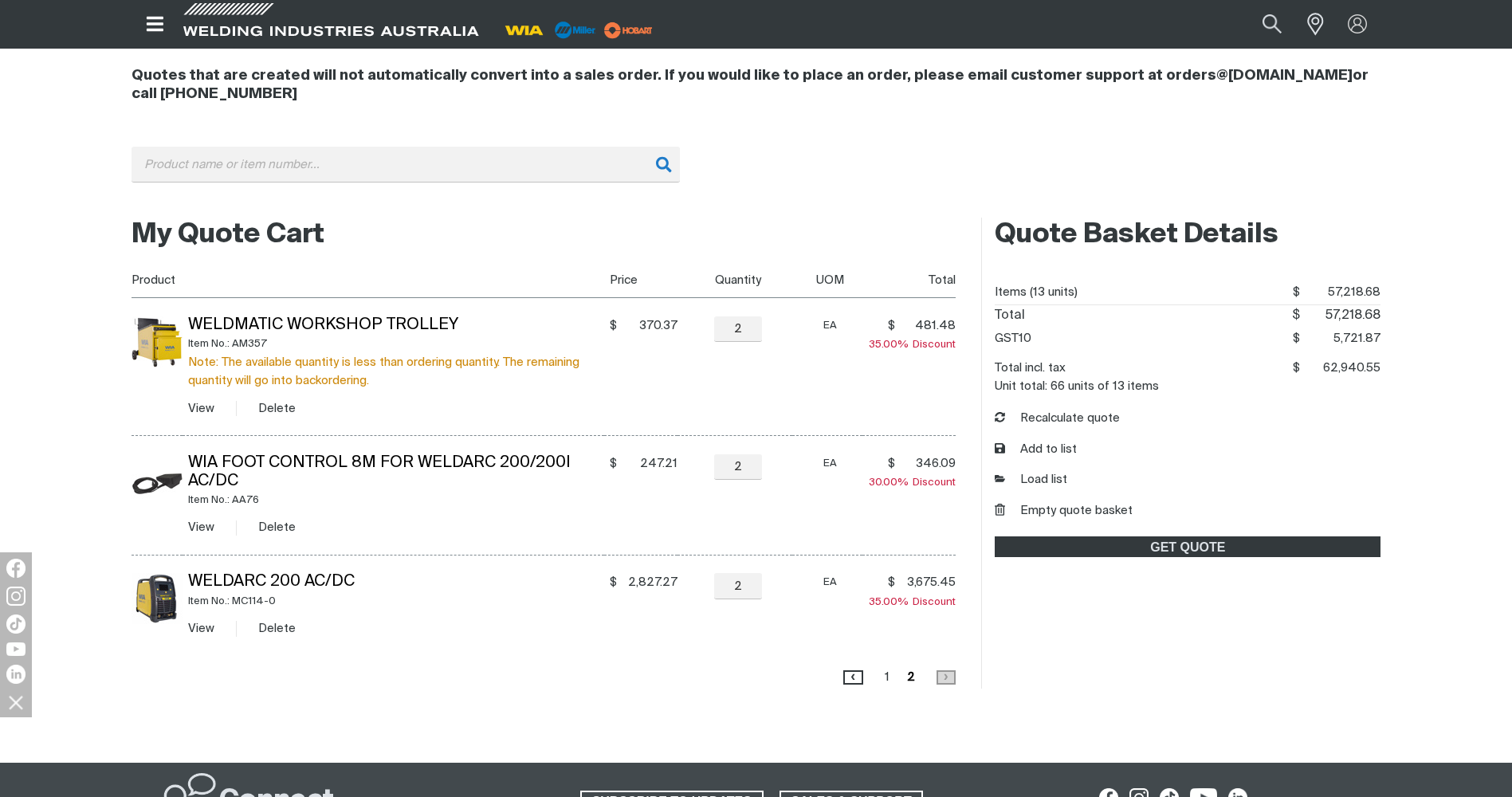
click at [909, 141] on div "Quotes that are created will not automatically convert into a sales order. If y…" at bounding box center [756, 127] width 1250 height 158
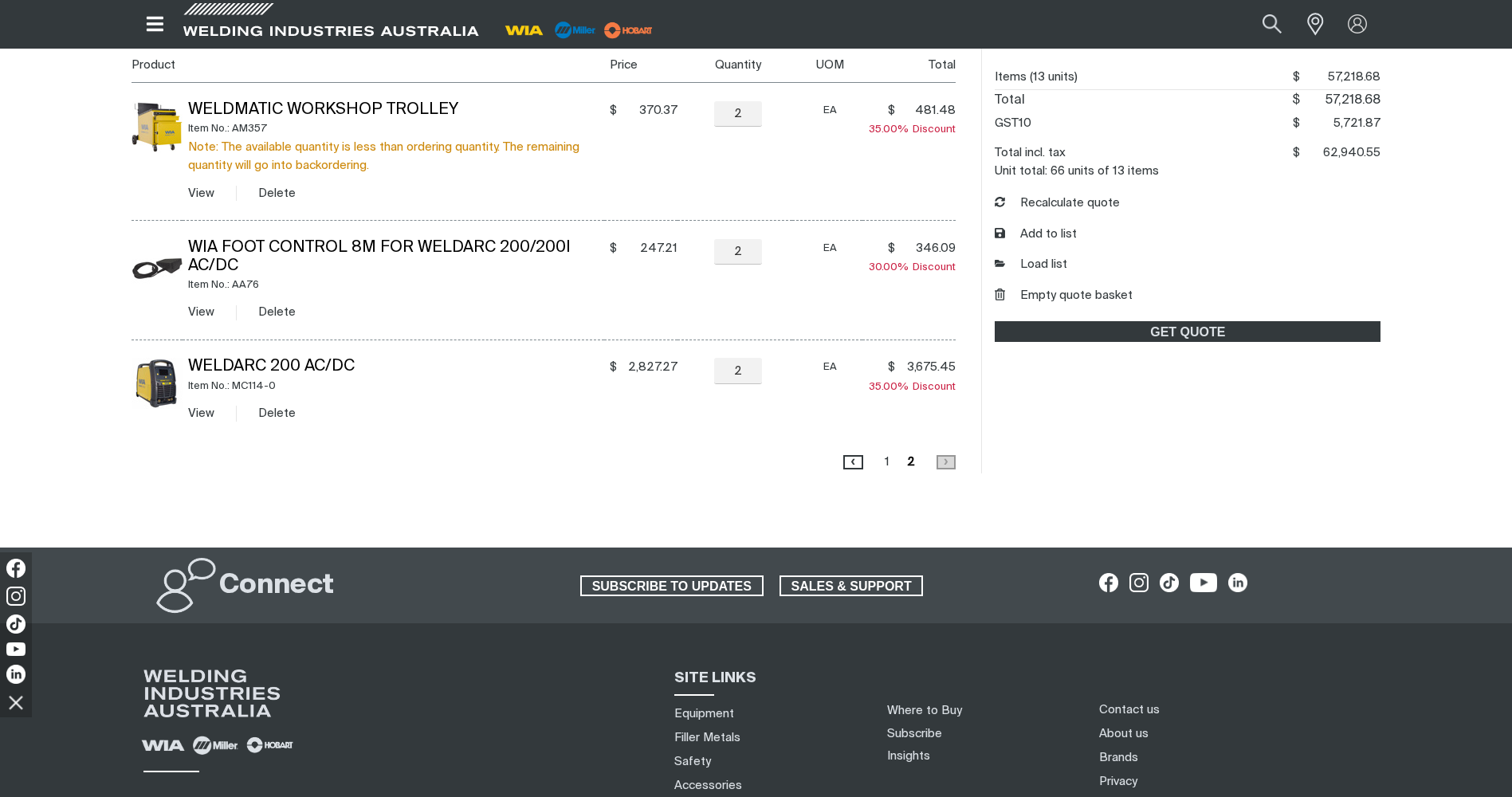
scroll to position [393, 0]
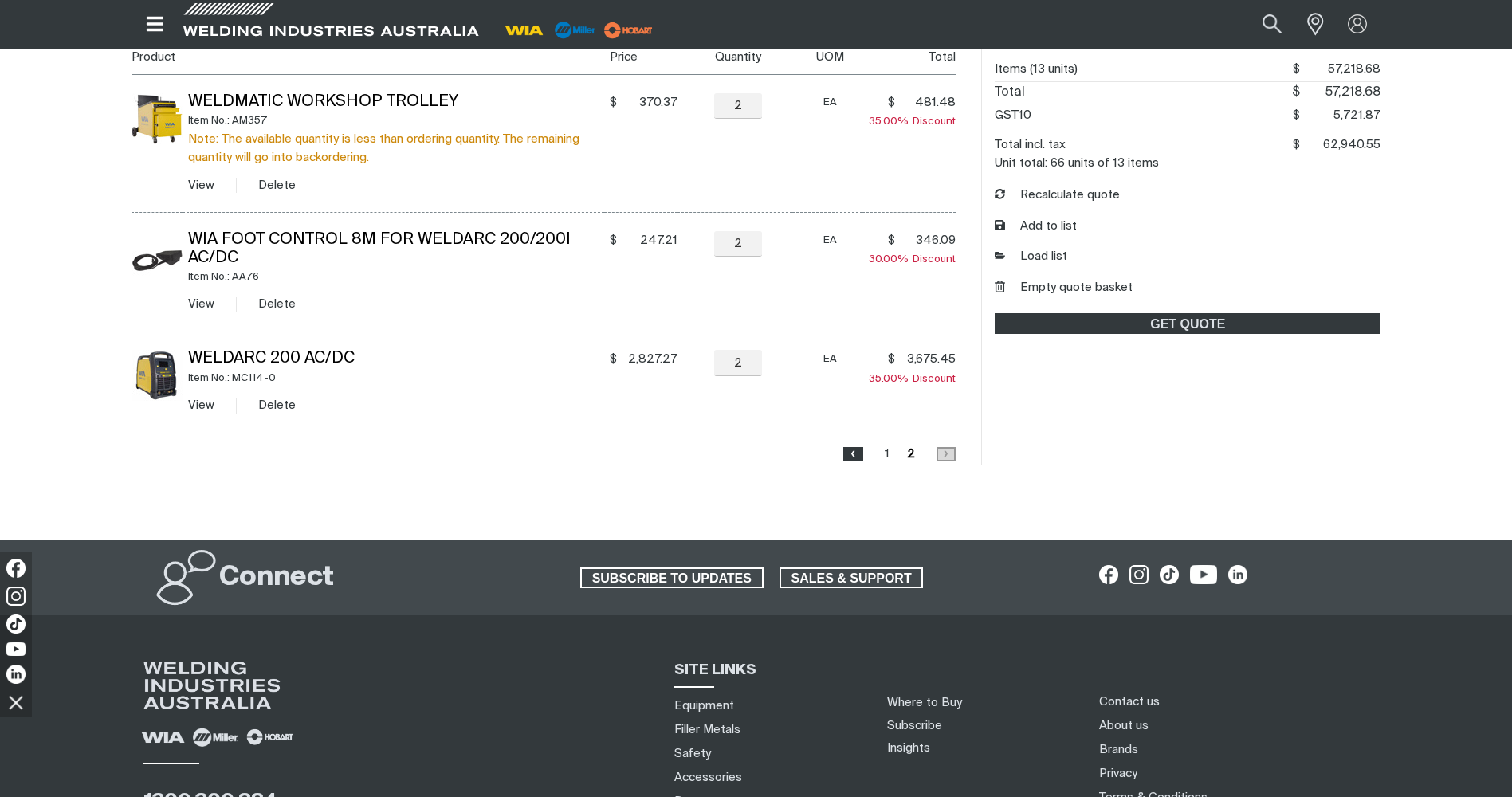
click at [862, 451] on span "‹" at bounding box center [853, 453] width 17 height 15
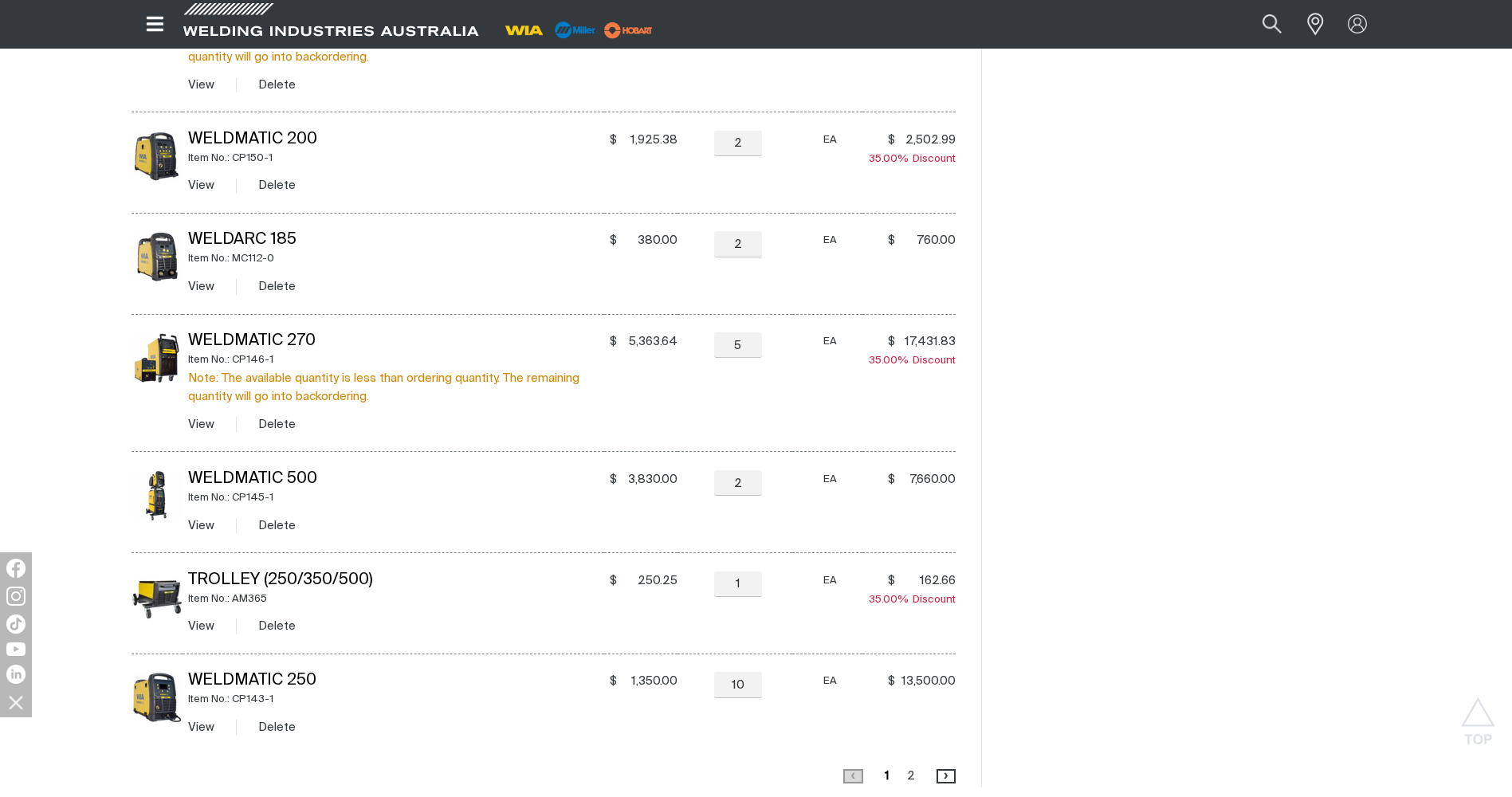
scroll to position [99, 0]
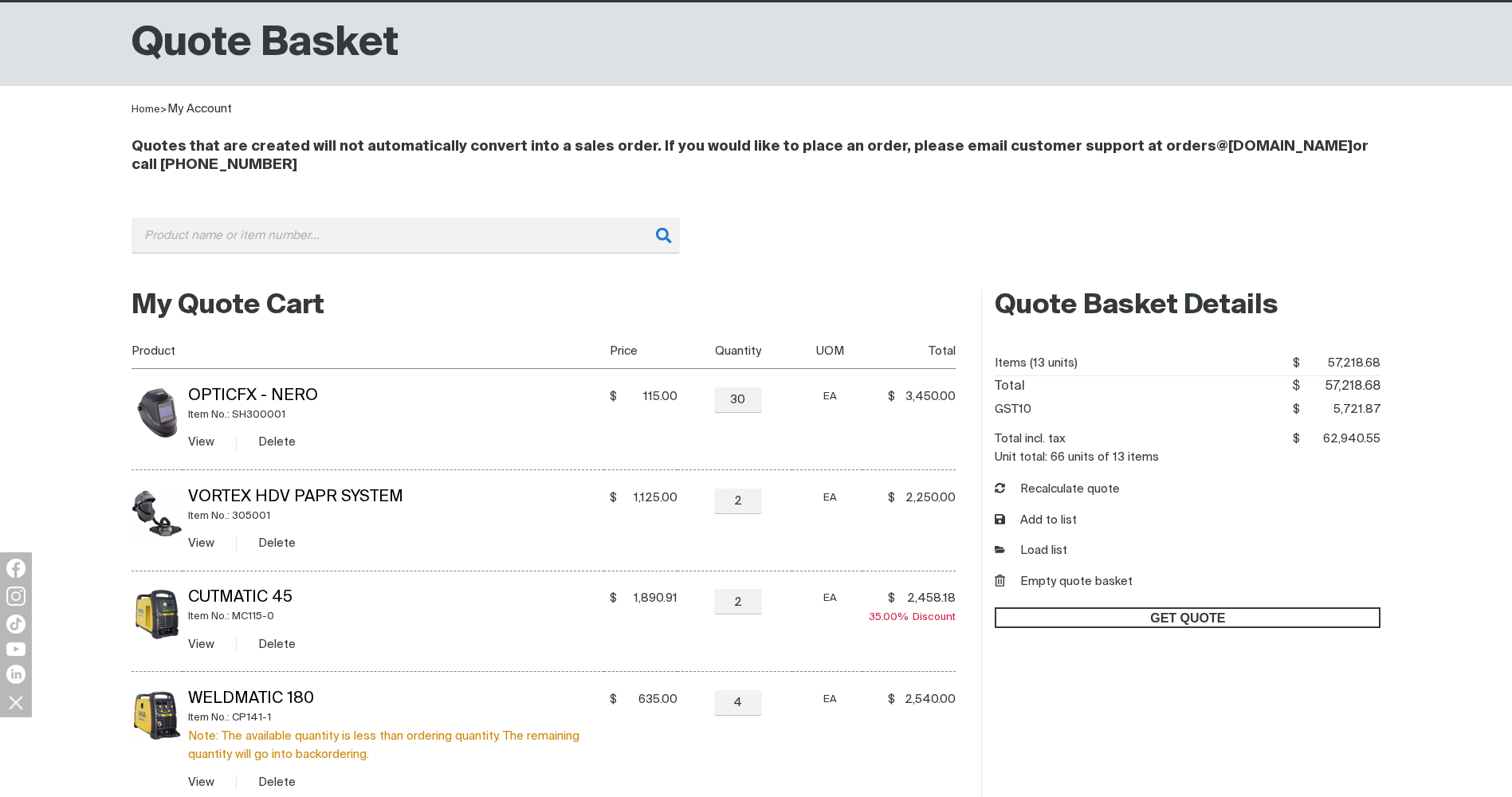
click at [1176, 620] on span "GET QUOTE" at bounding box center [1187, 617] width 383 height 21
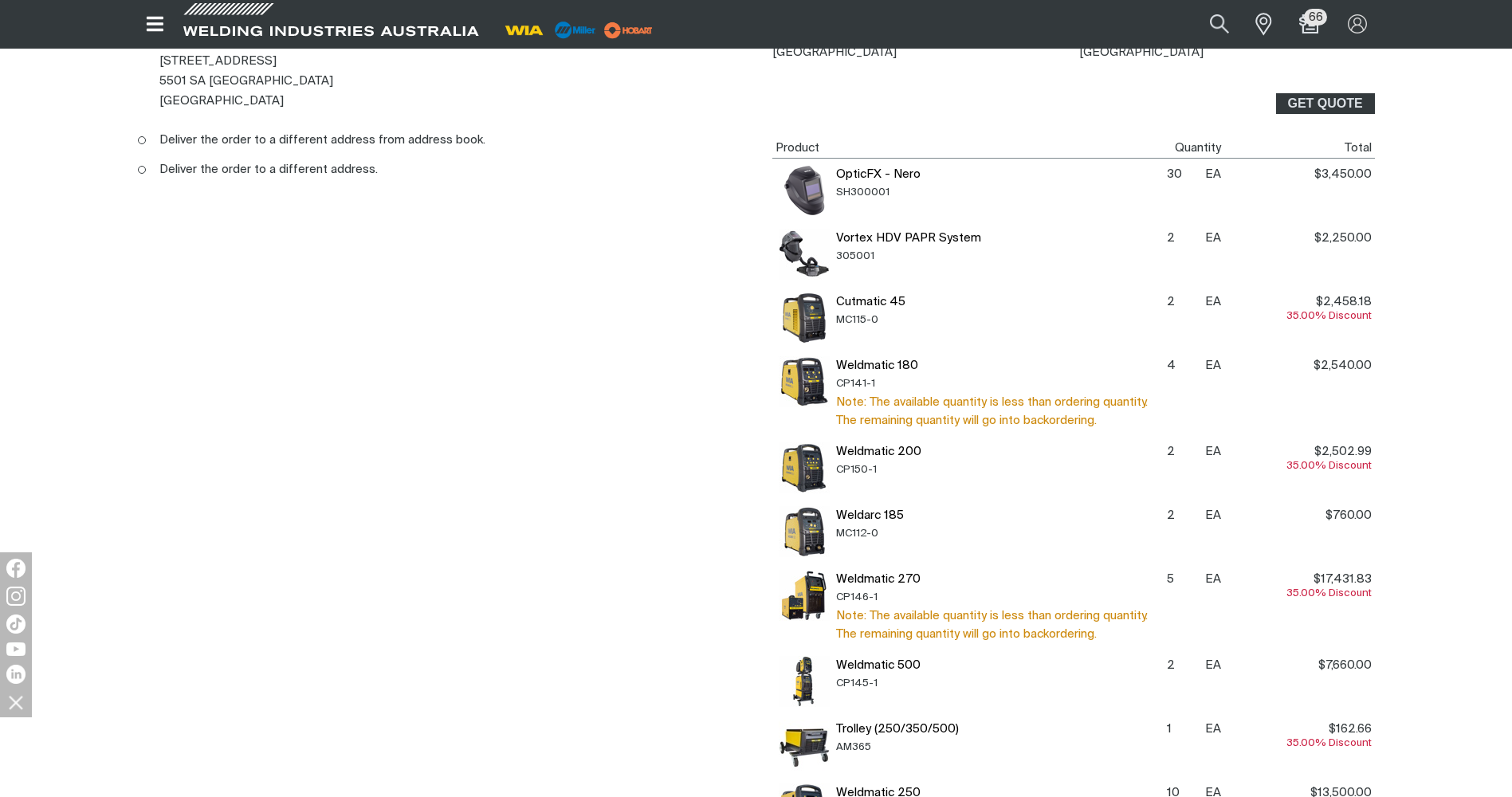
scroll to position [194, 0]
click at [1511, 295] on main "Shipping Information Completed Please select your shipping address below. Deliv…" at bounding box center [756, 586] width 1512 height 1358
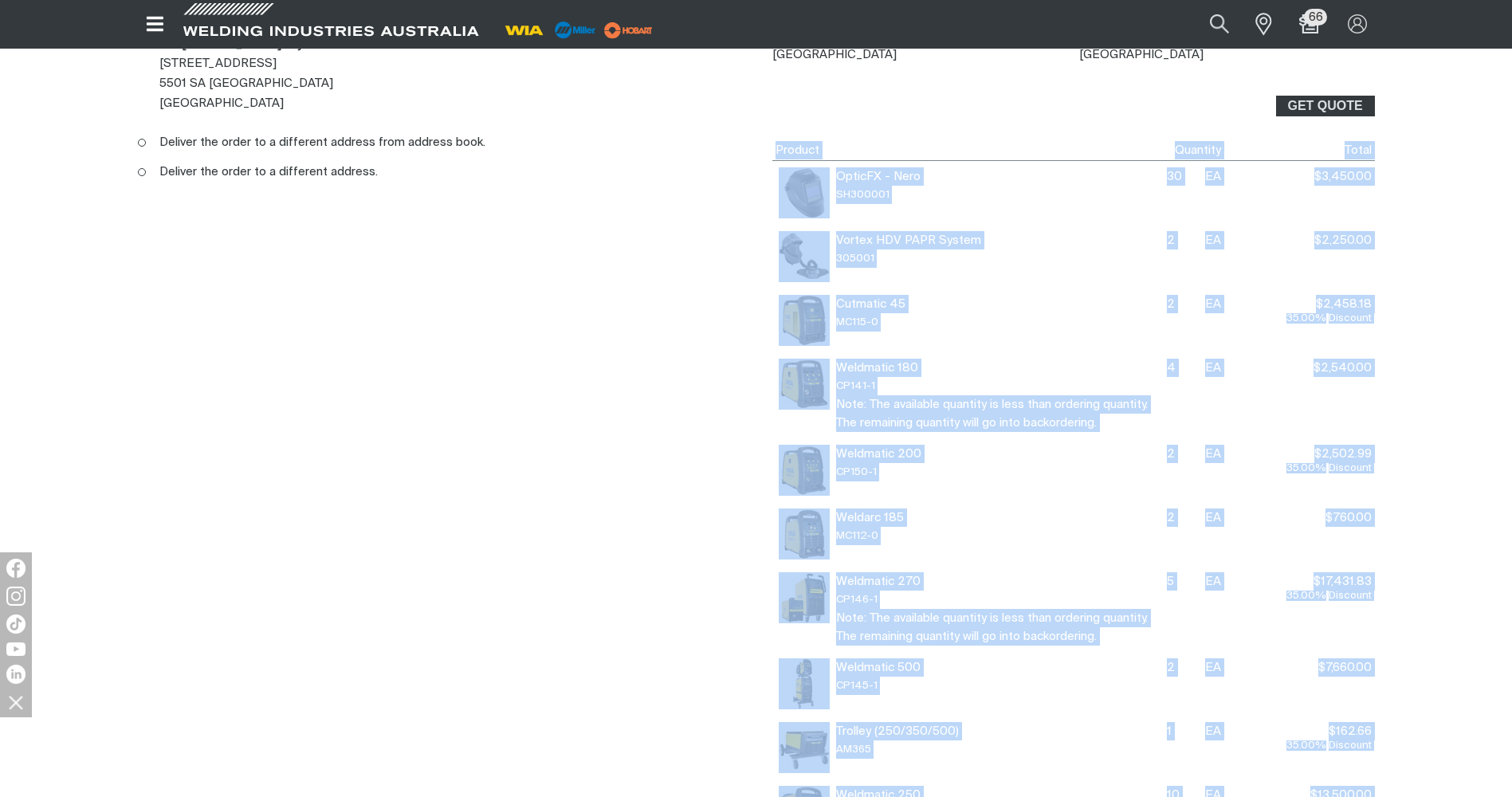
click at [1511, 295] on main "Shipping Information Completed Please select your shipping address below. Deliv…" at bounding box center [756, 586] width 1512 height 1358
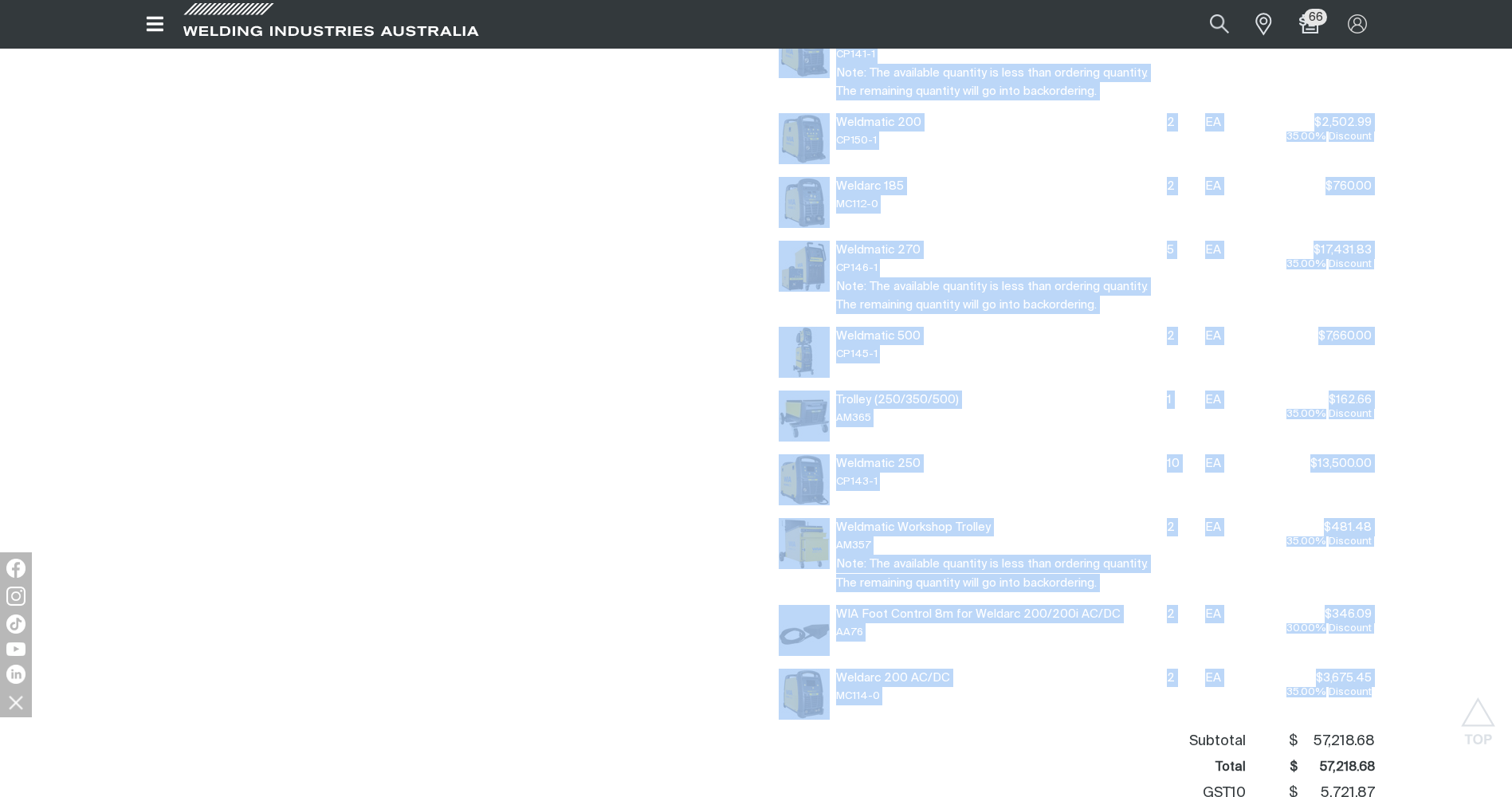
scroll to position [805, 0]
